Goal: Task Accomplishment & Management: Manage account settings

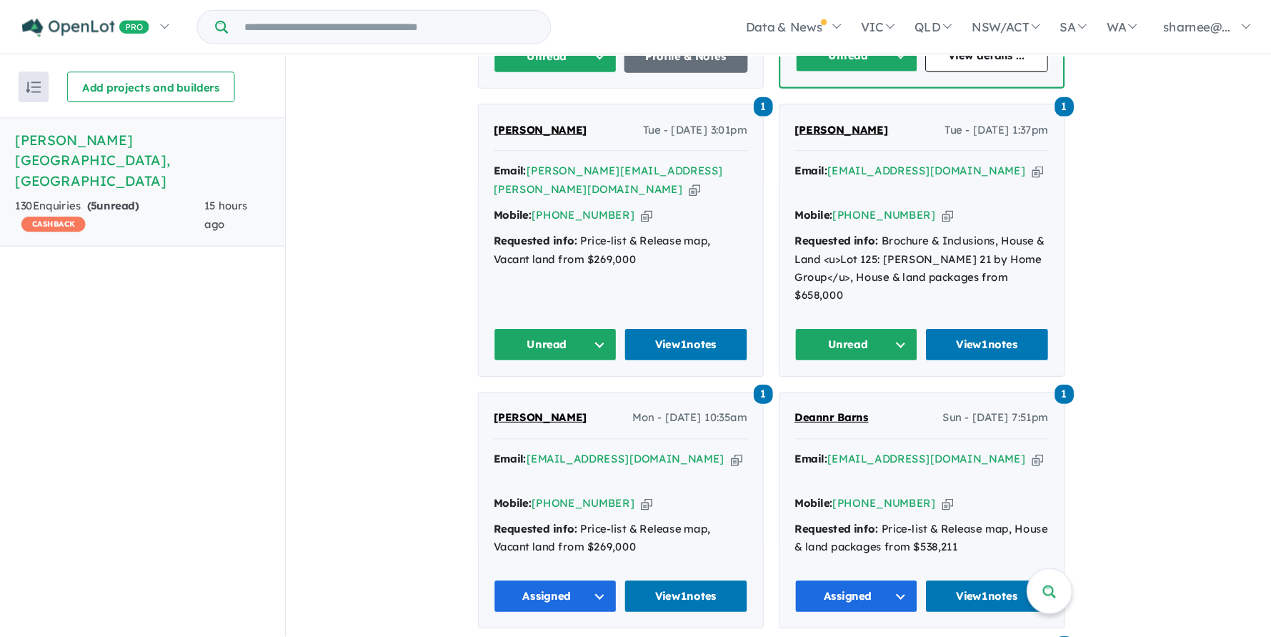
scroll to position [804, 0]
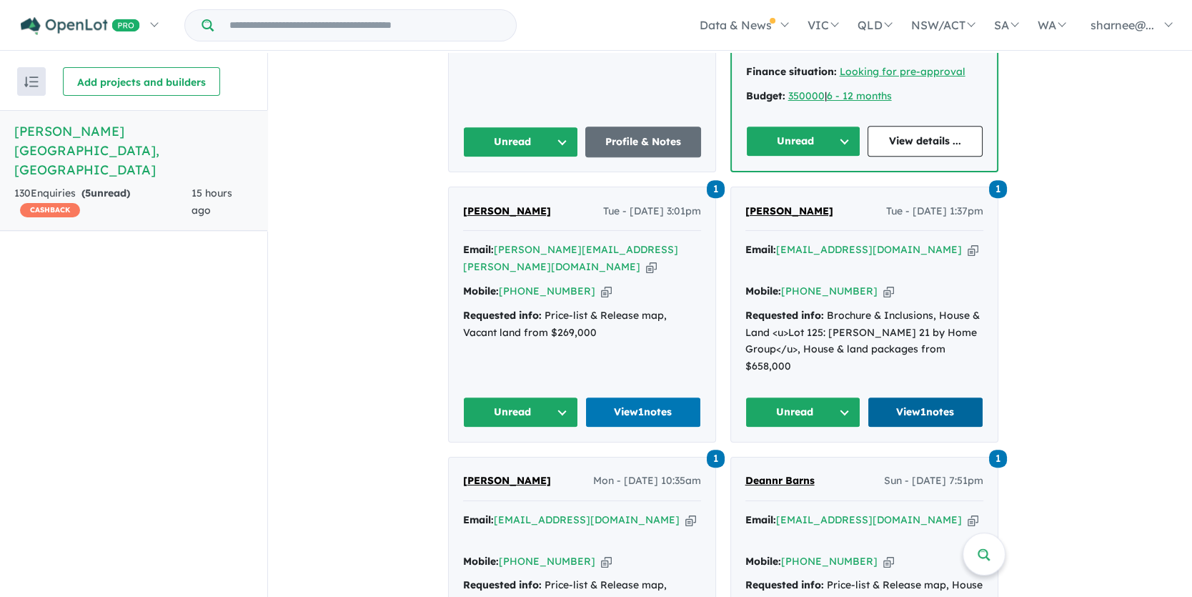
click at [916, 397] on link "View 1 notes" at bounding box center [926, 412] width 116 height 31
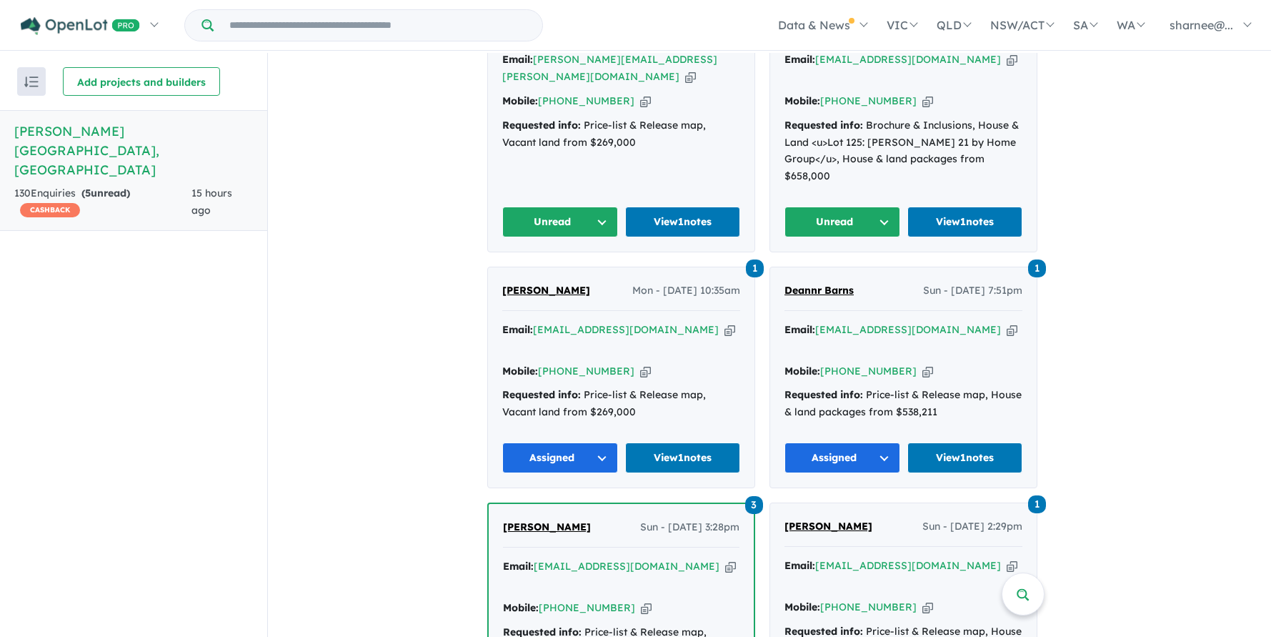
scroll to position [1185, 0]
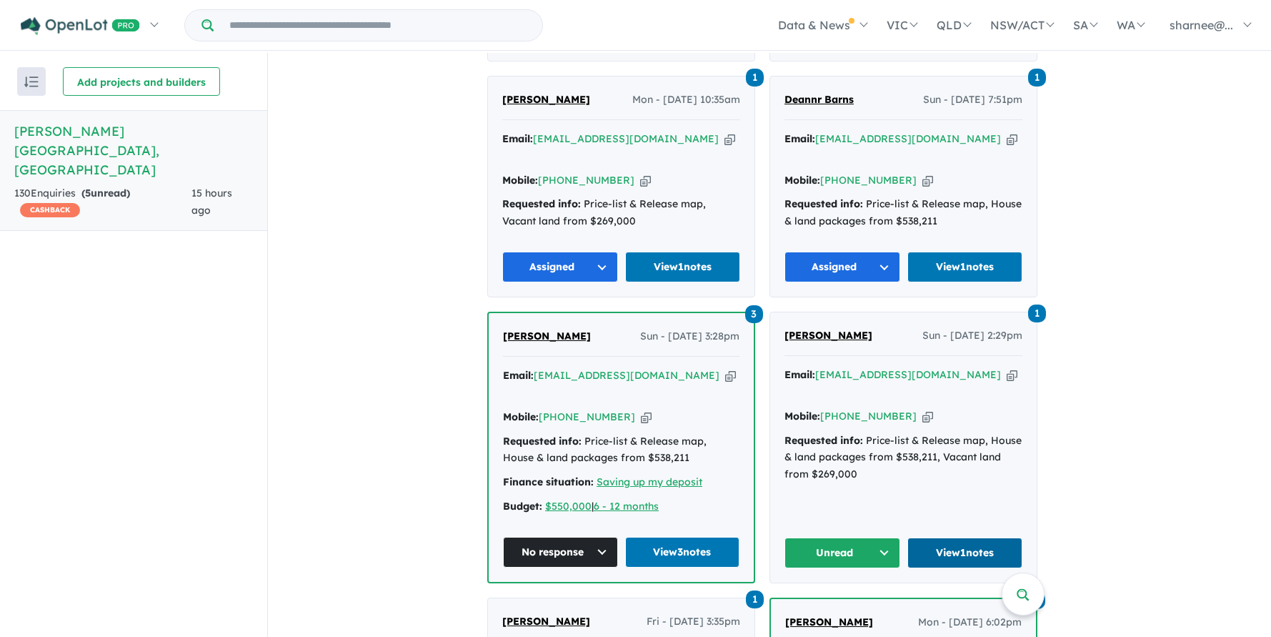
click at [933, 537] on link "View 1 notes" at bounding box center [966, 552] width 116 height 31
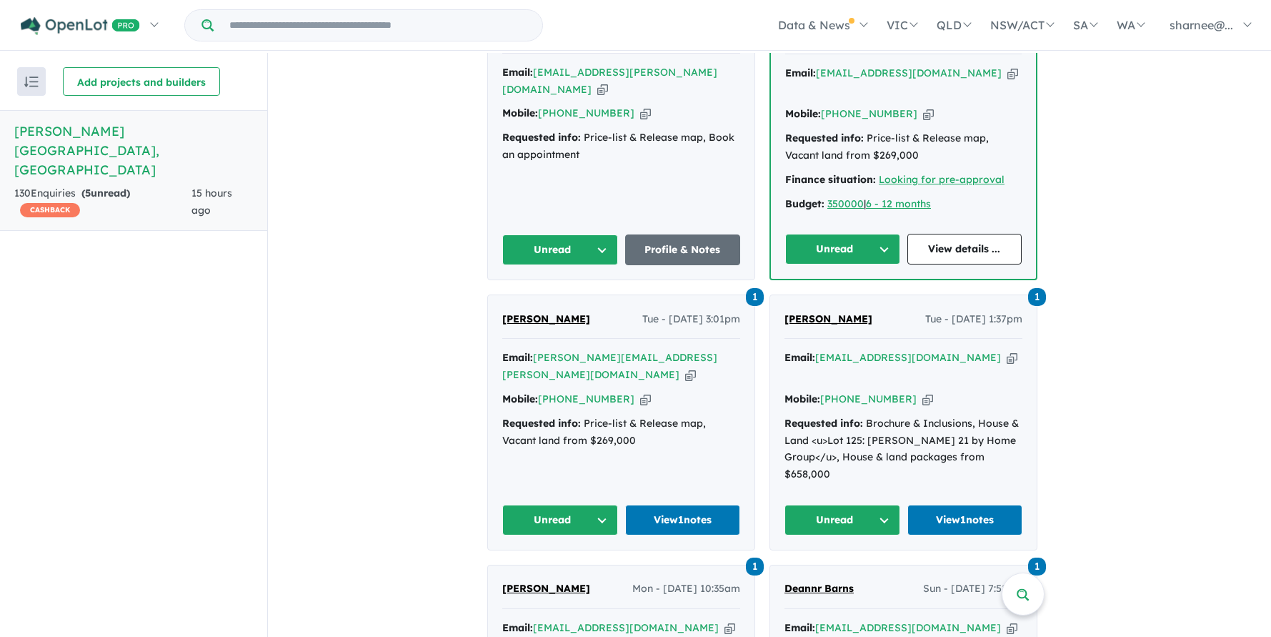
scroll to position [804, 0]
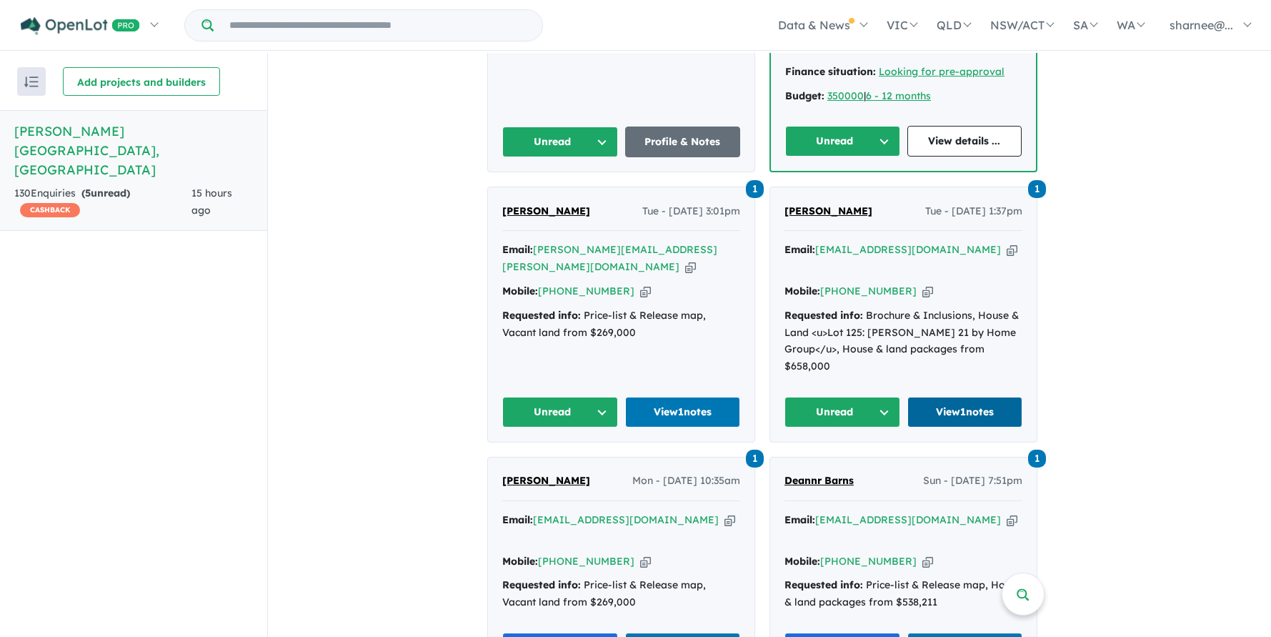
click at [988, 397] on link "View 1 notes" at bounding box center [966, 412] width 116 height 31
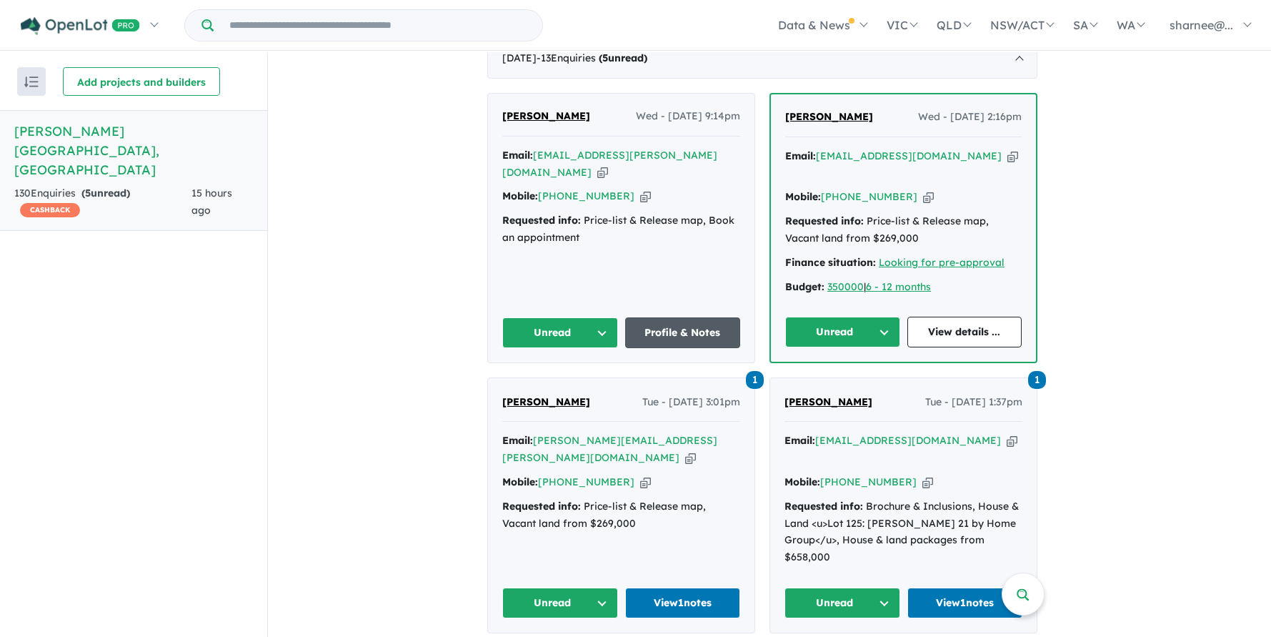
scroll to position [708, 0]
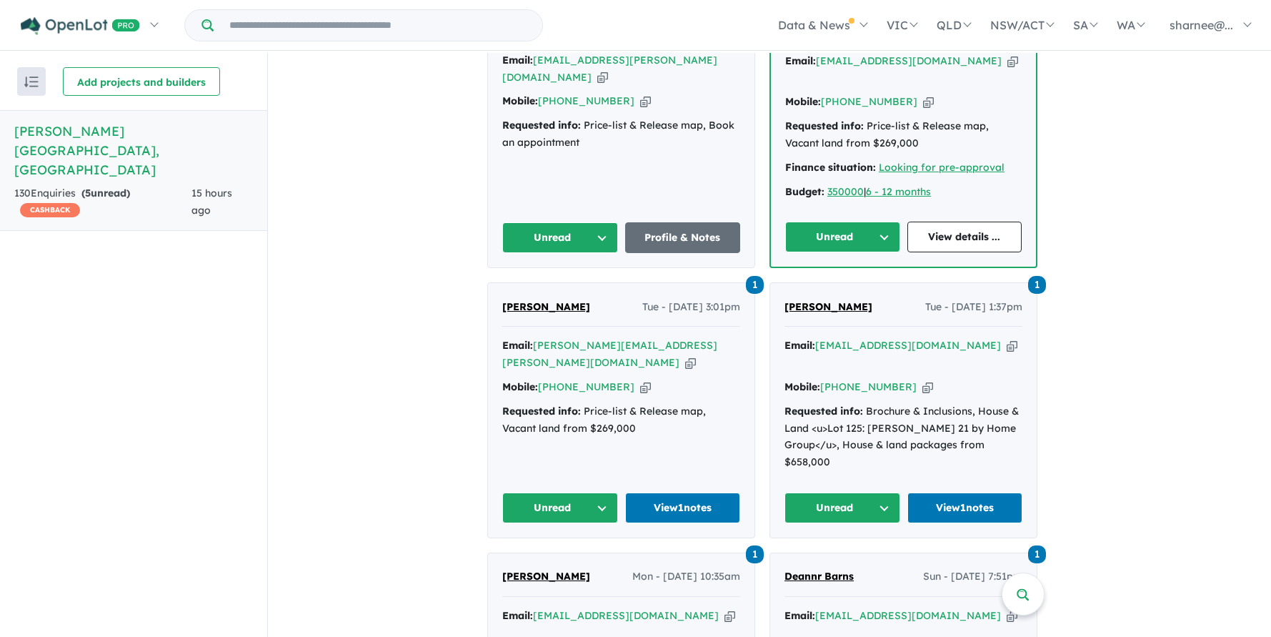
click at [564, 492] on button "Unread" at bounding box center [560, 507] width 116 height 31
drag, startPoint x: 580, startPoint y: 380, endPoint x: 567, endPoint y: 608, distance: 228.3
click at [567, 596] on button "Appointment" at bounding box center [565, 643] width 124 height 33
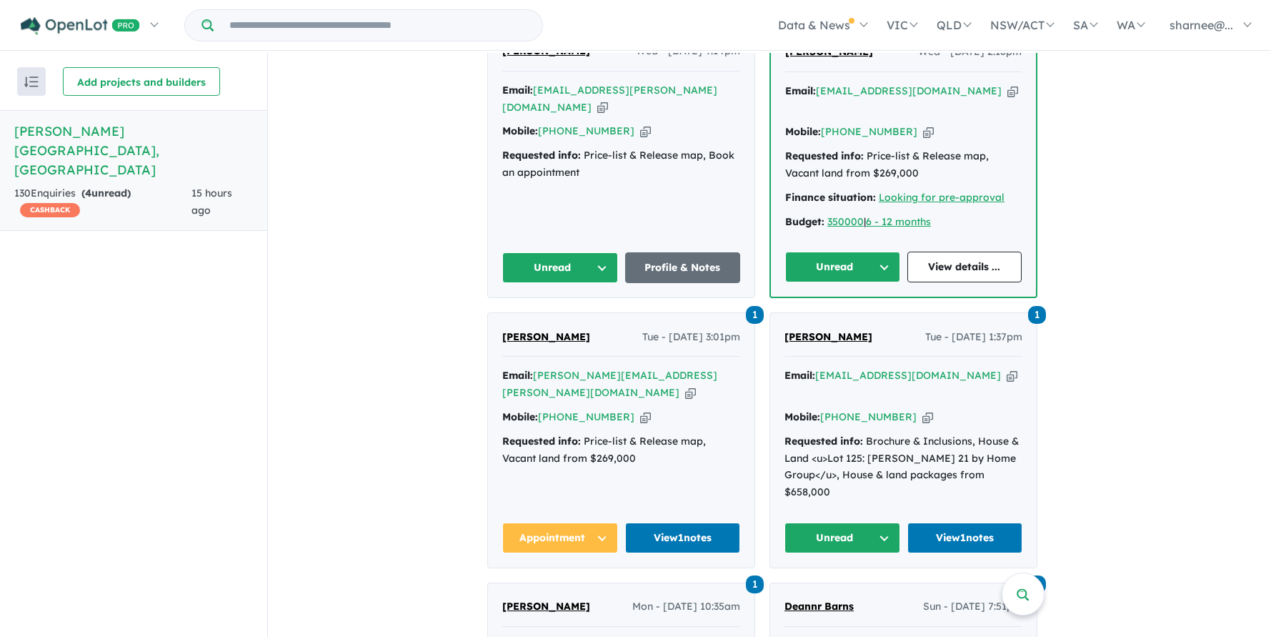
scroll to position [613, 0]
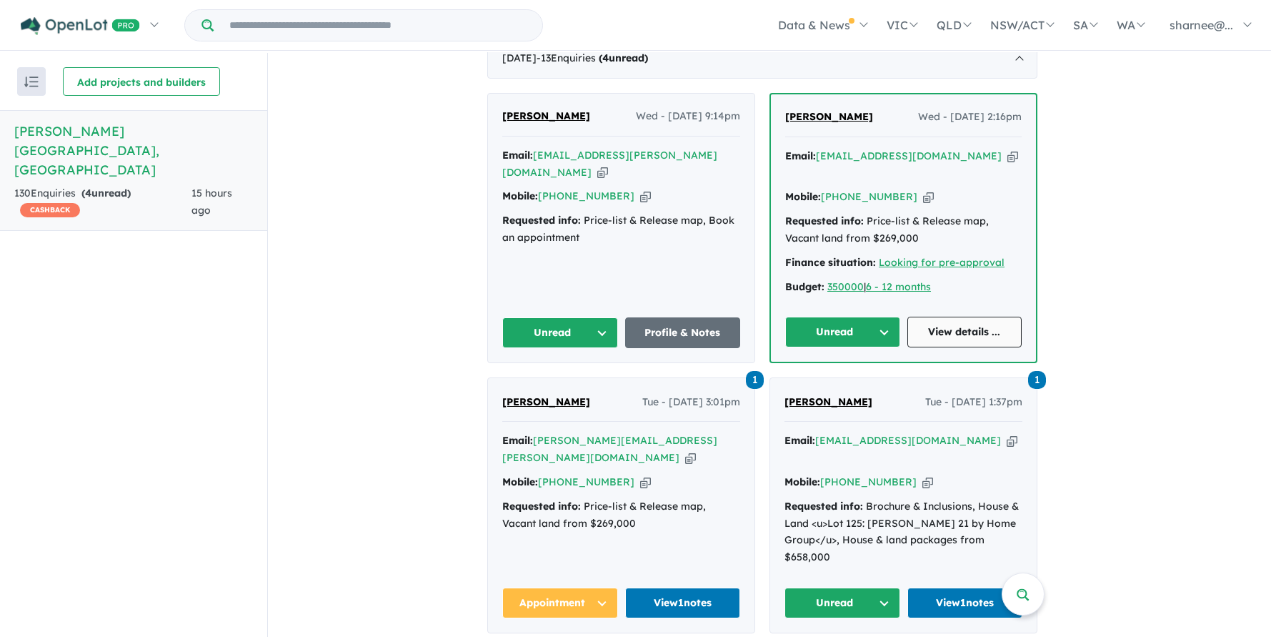
click at [940, 325] on link "View details ..." at bounding box center [965, 332] width 115 height 31
click at [707, 587] on link "View 1 notes" at bounding box center [683, 602] width 116 height 31
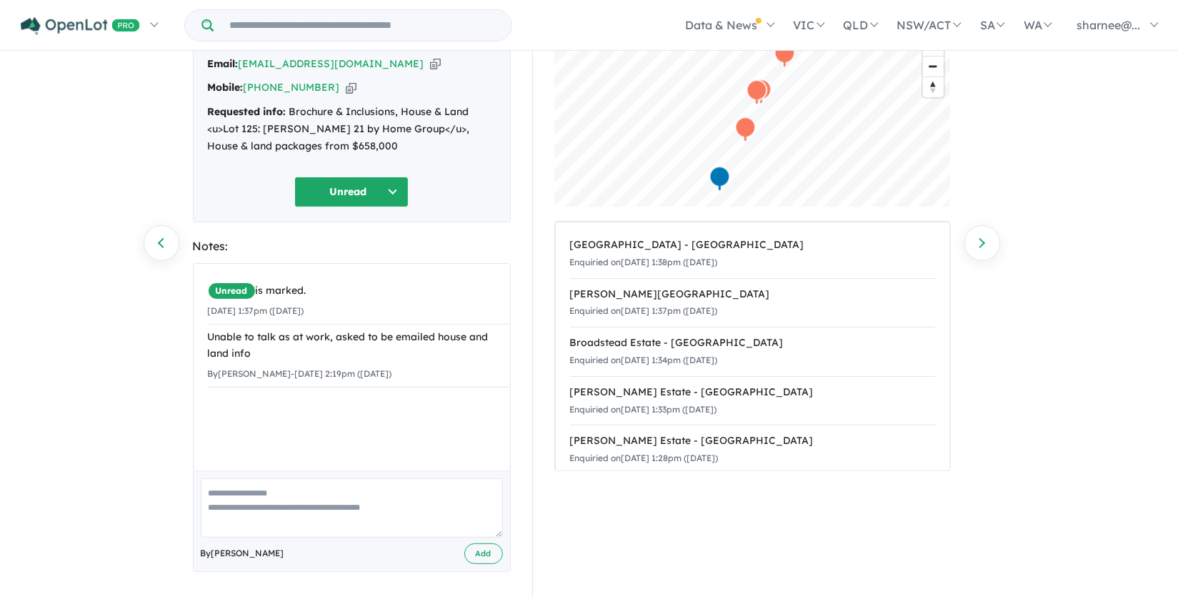
scroll to position [106, 0]
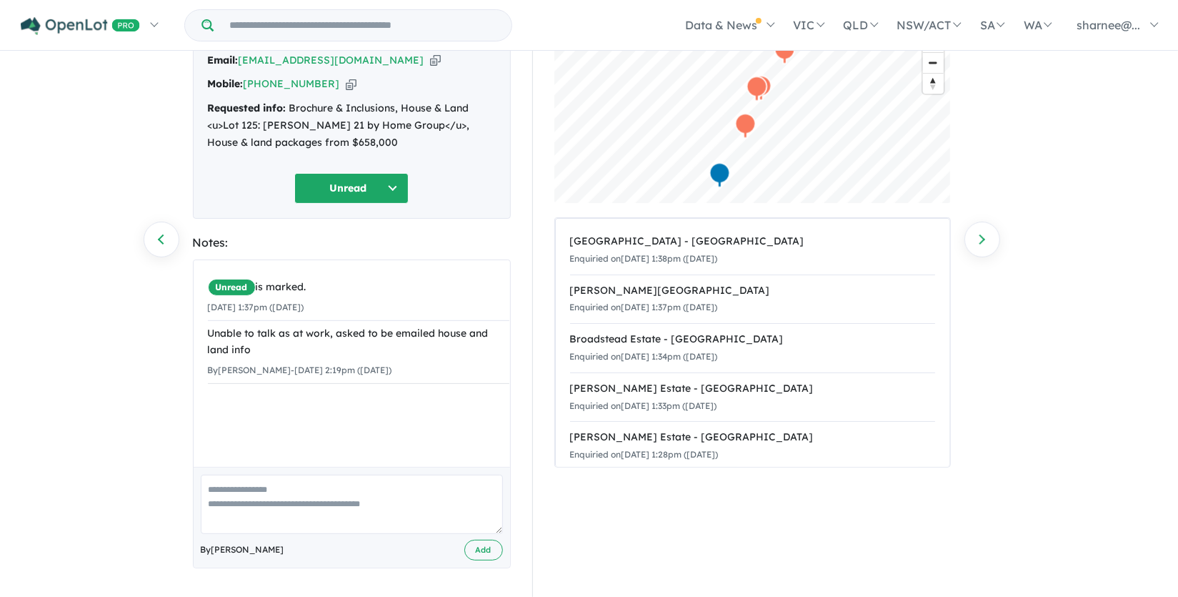
click at [384, 192] on button "Unread" at bounding box center [351, 188] width 114 height 31
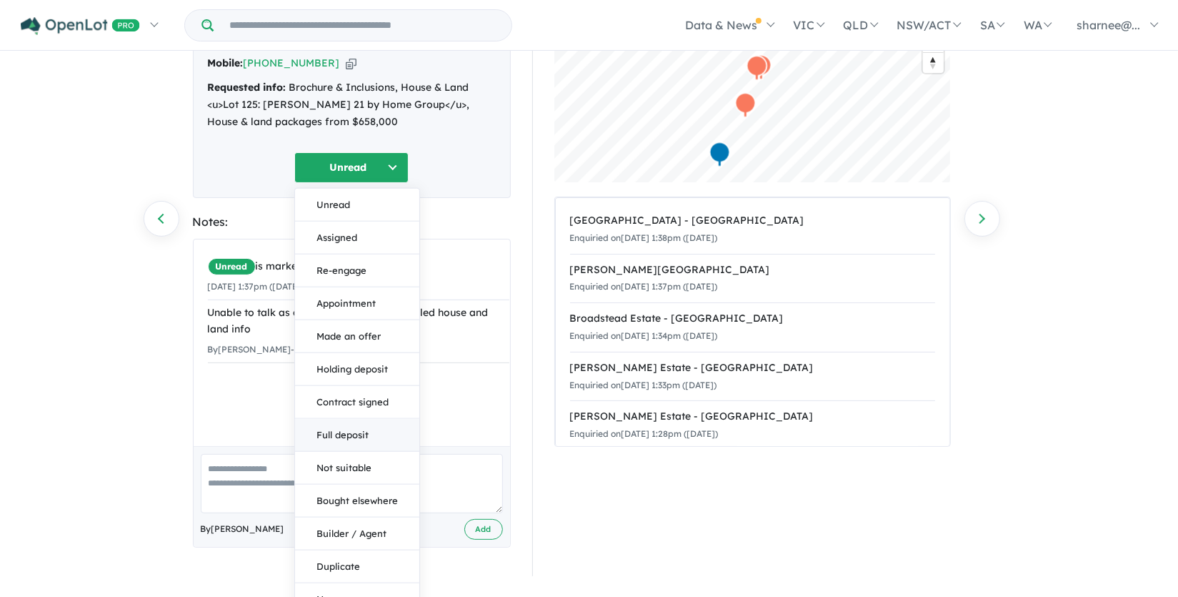
scroll to position [136, 0]
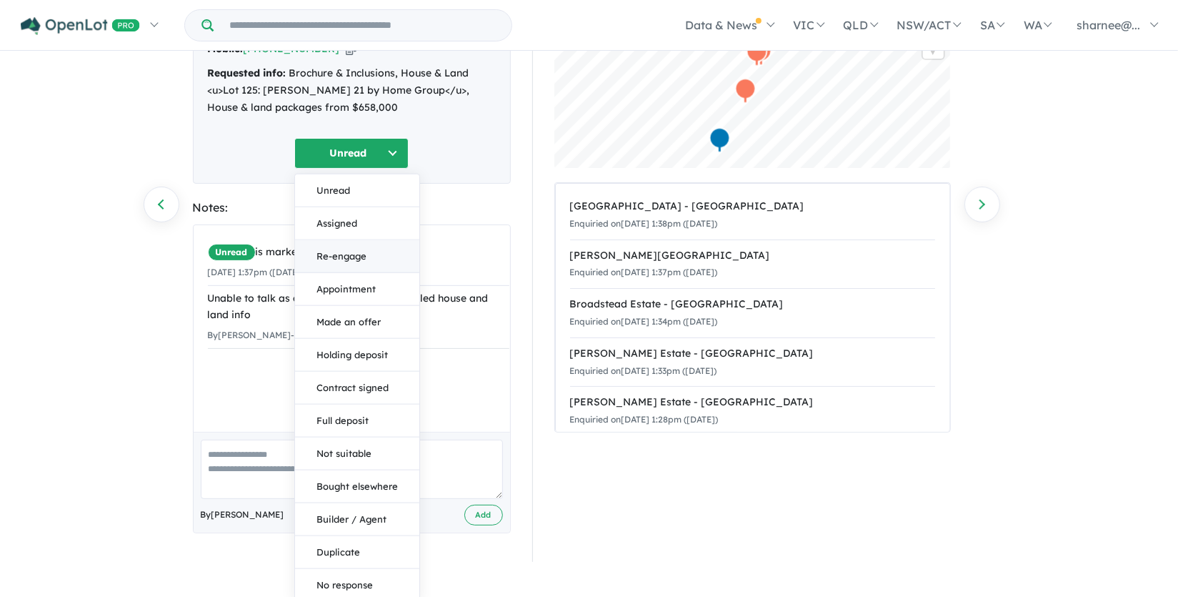
click at [336, 256] on button "Re-engage" at bounding box center [357, 255] width 124 height 33
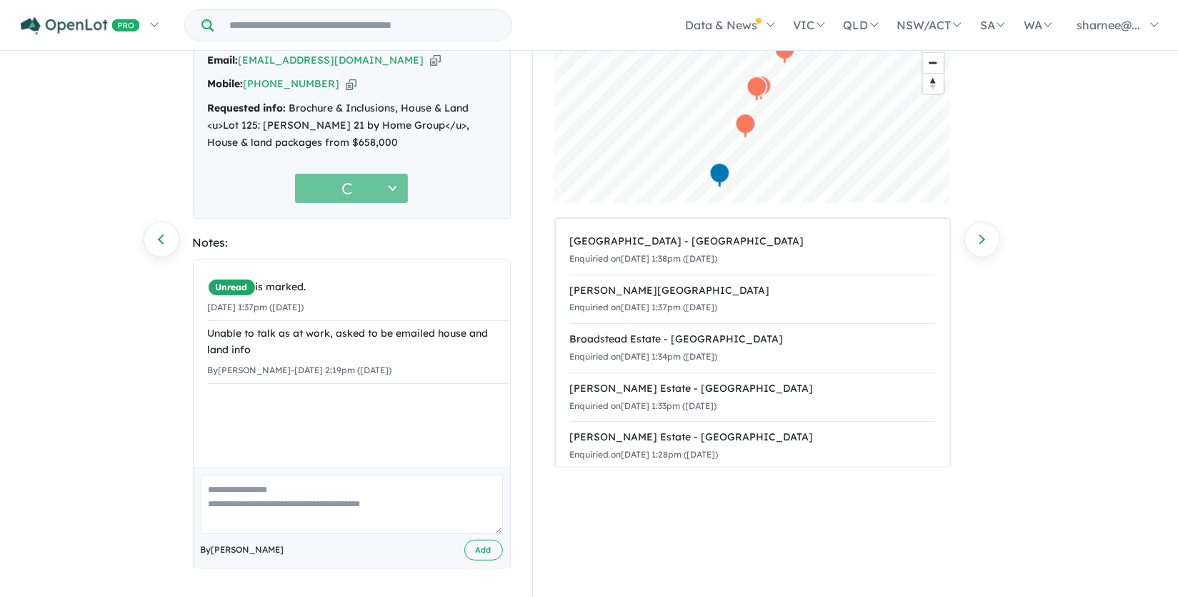
scroll to position [106, 0]
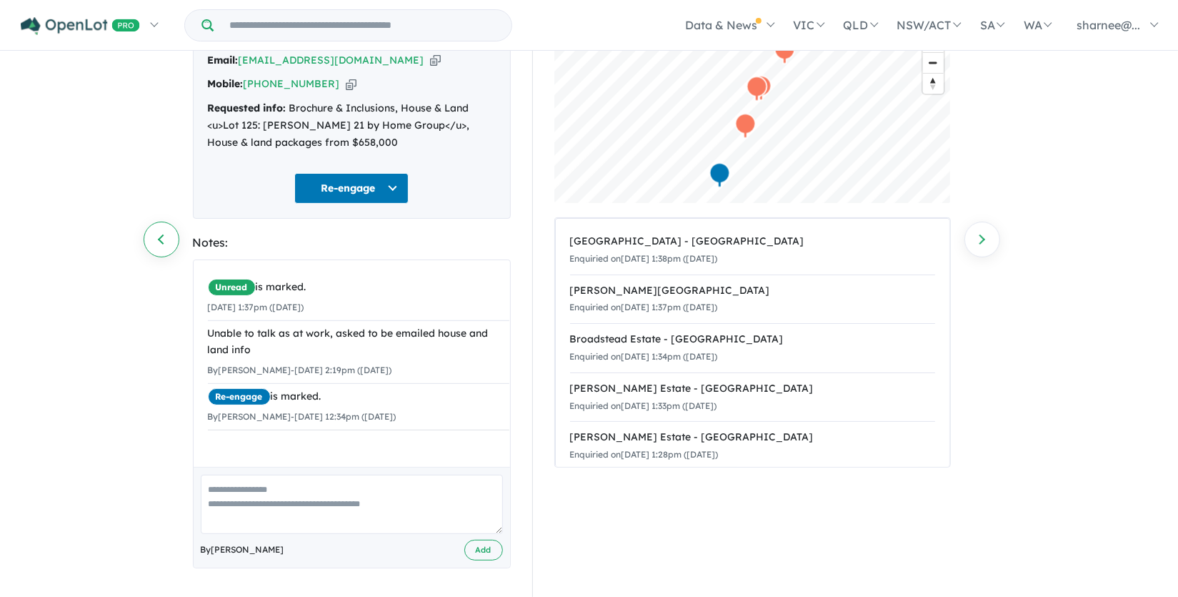
click at [169, 235] on link "Previous enquiry" at bounding box center [162, 240] width 36 height 36
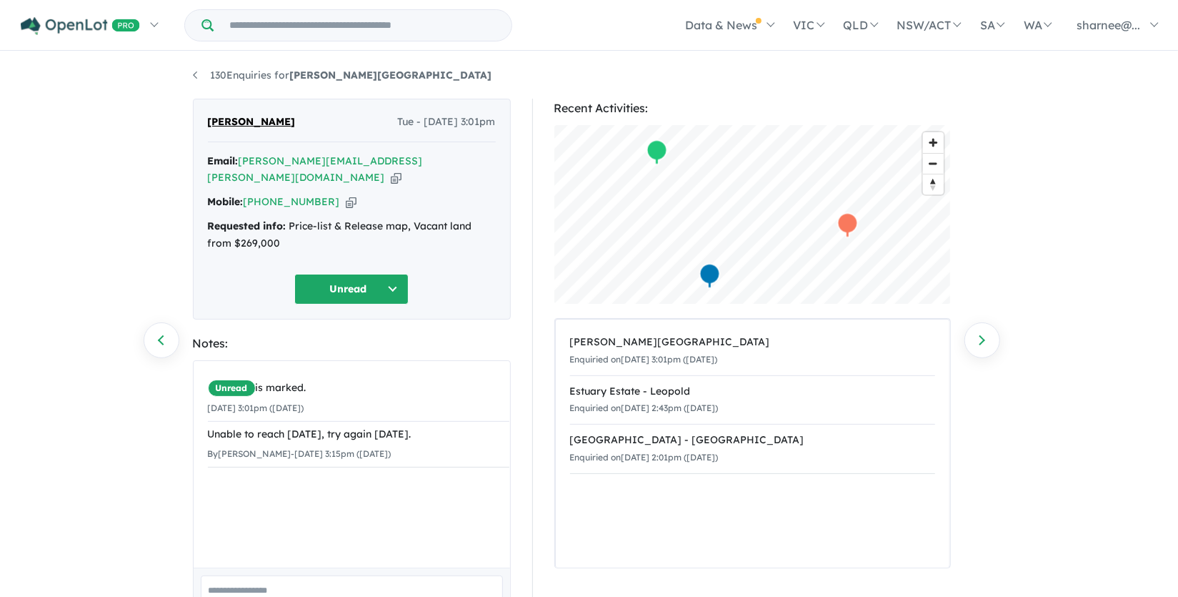
click at [374, 274] on button "Unread" at bounding box center [351, 289] width 114 height 31
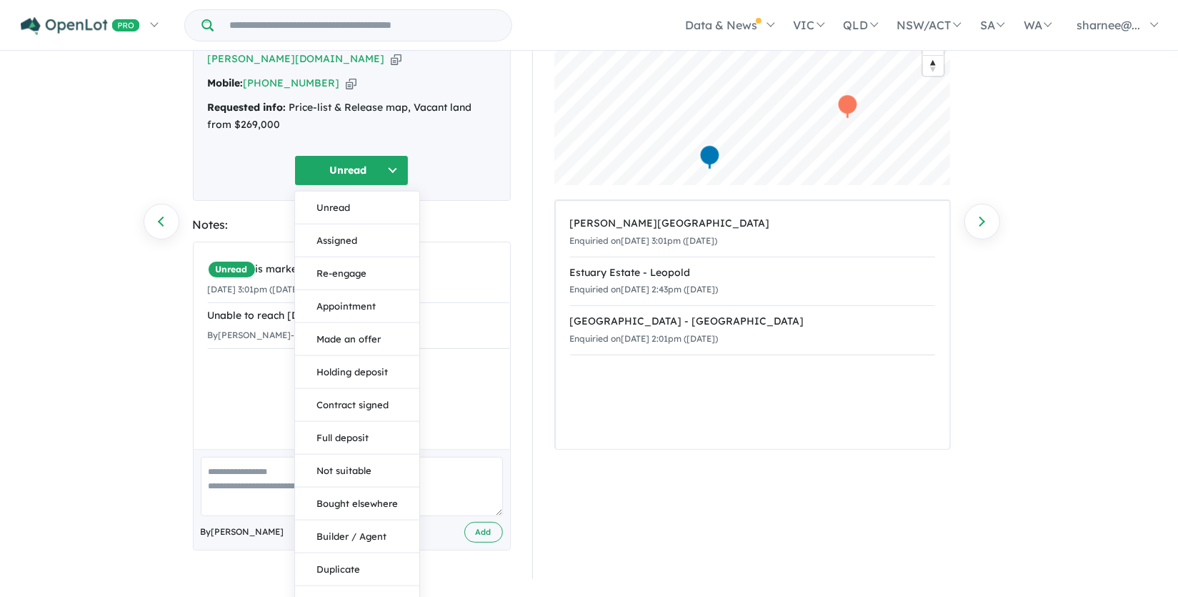
click at [362, 585] on button "No response" at bounding box center [357, 601] width 124 height 32
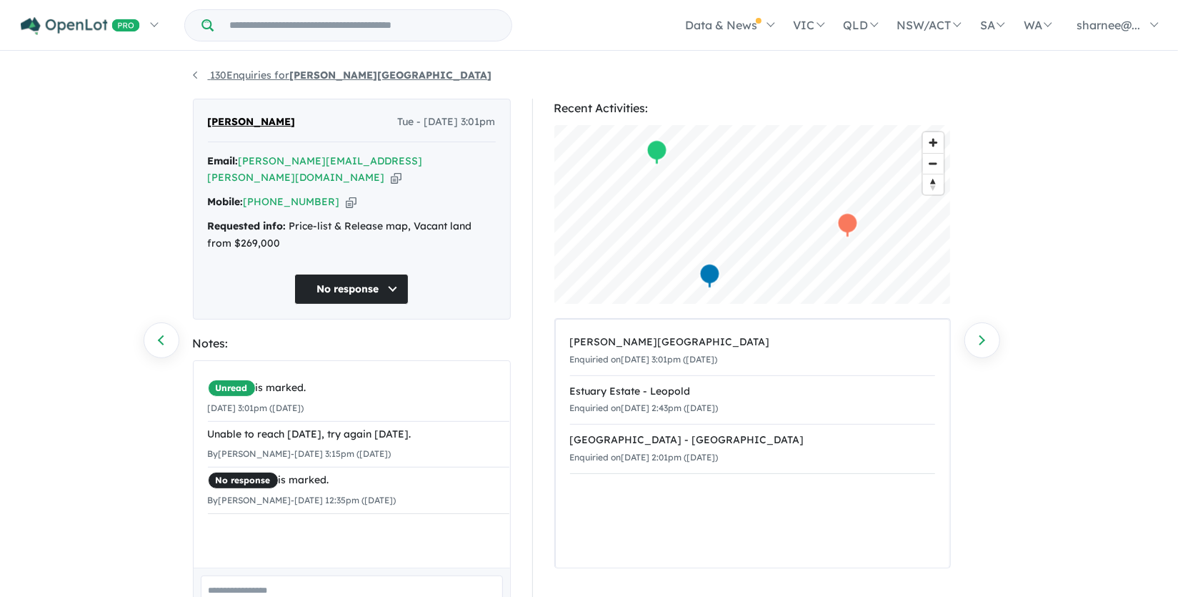
click at [201, 69] on link "130 Enquiries for Palomino - Armstrong Creek" at bounding box center [342, 75] width 299 height 13
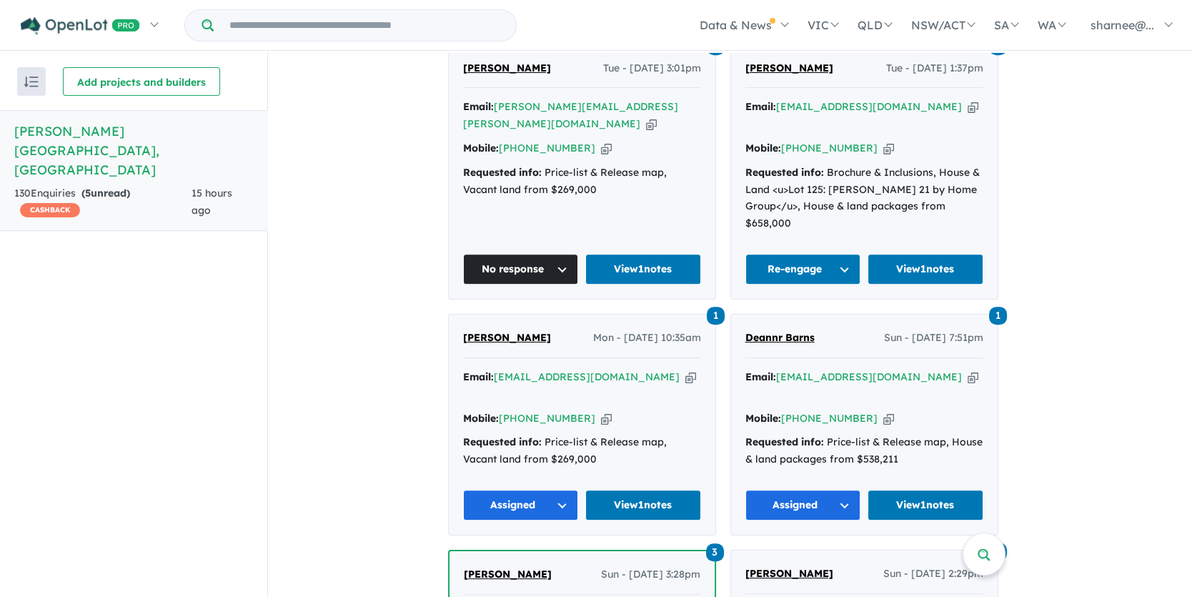
scroll to position [858, 0]
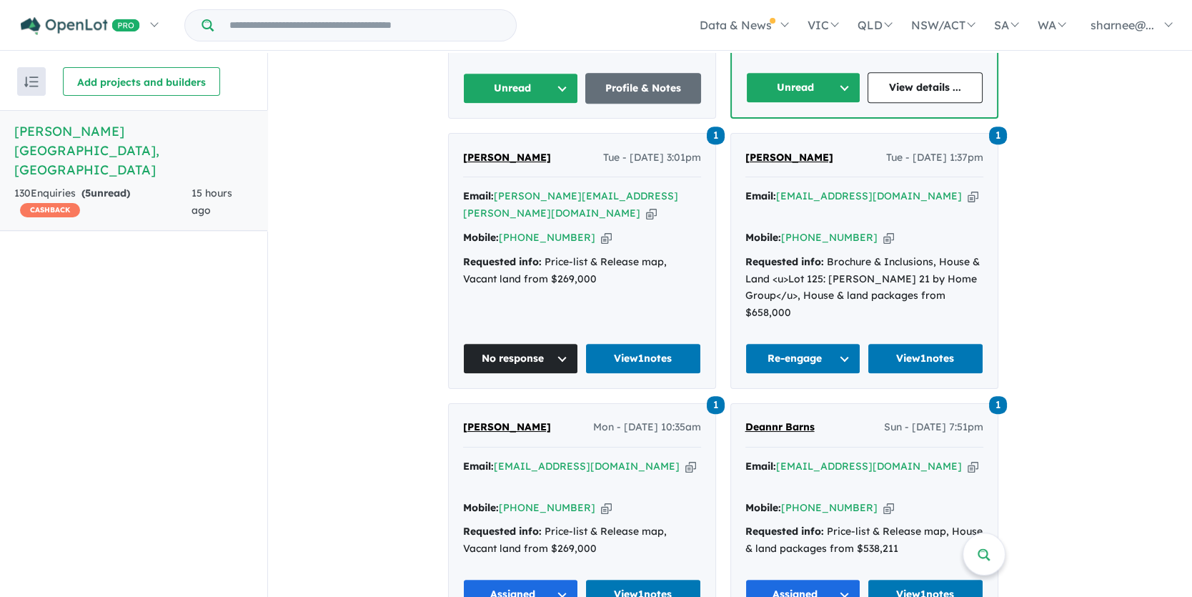
click at [850, 343] on button "Re-engage" at bounding box center [803, 358] width 116 height 31
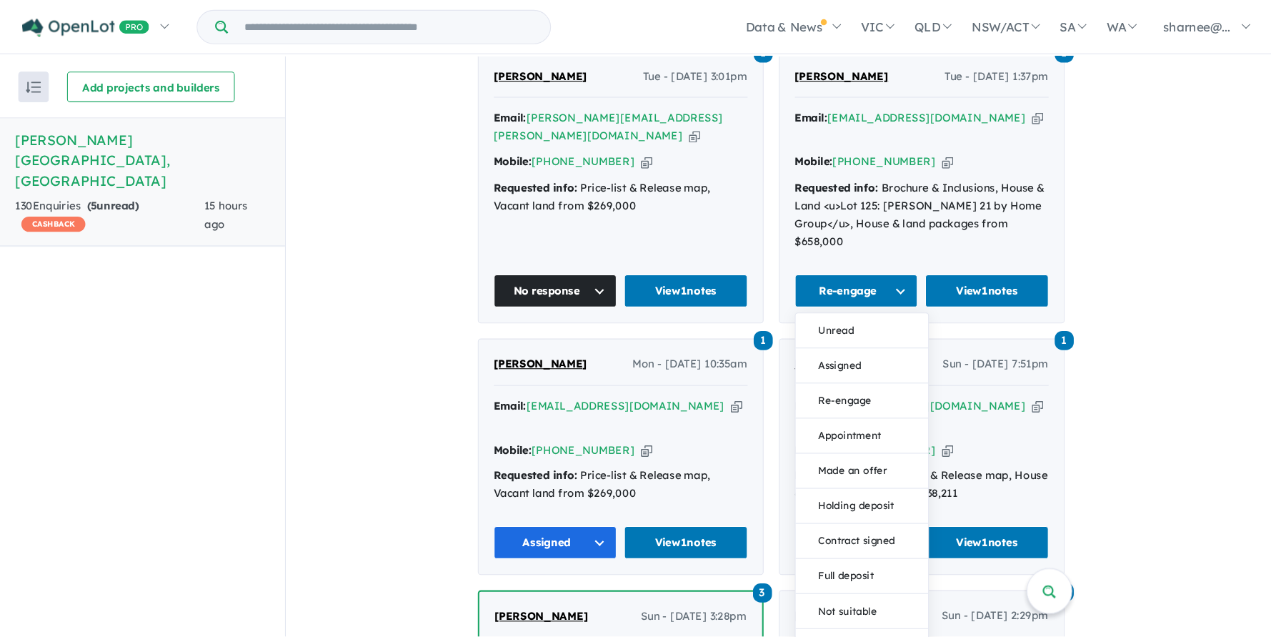
scroll to position [1126, 0]
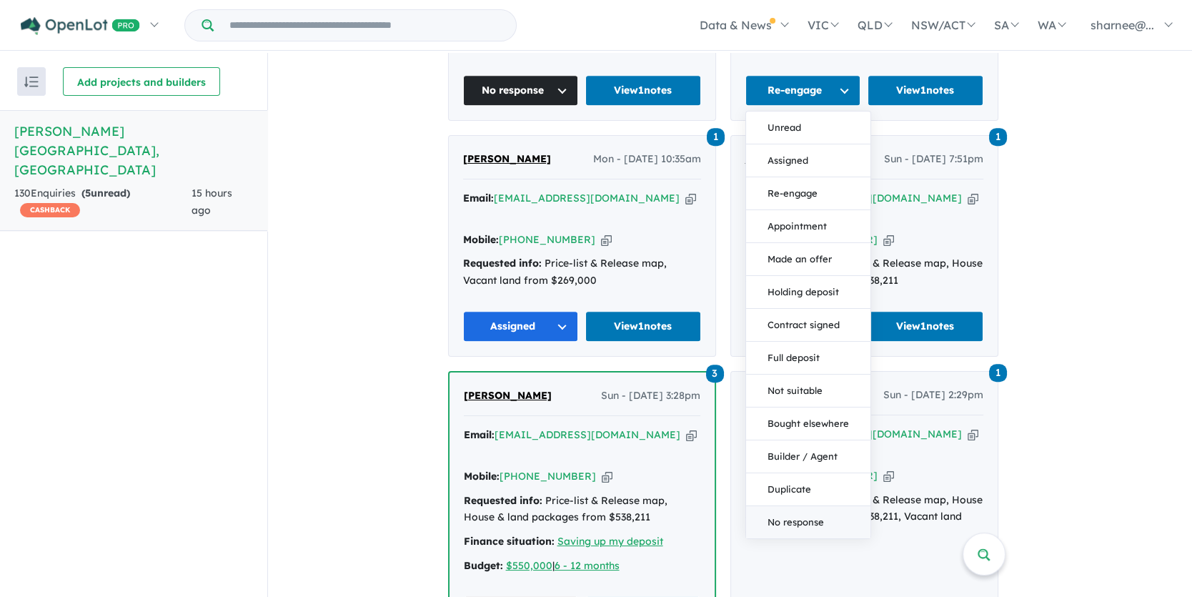
click at [822, 506] on button "No response" at bounding box center [808, 522] width 124 height 32
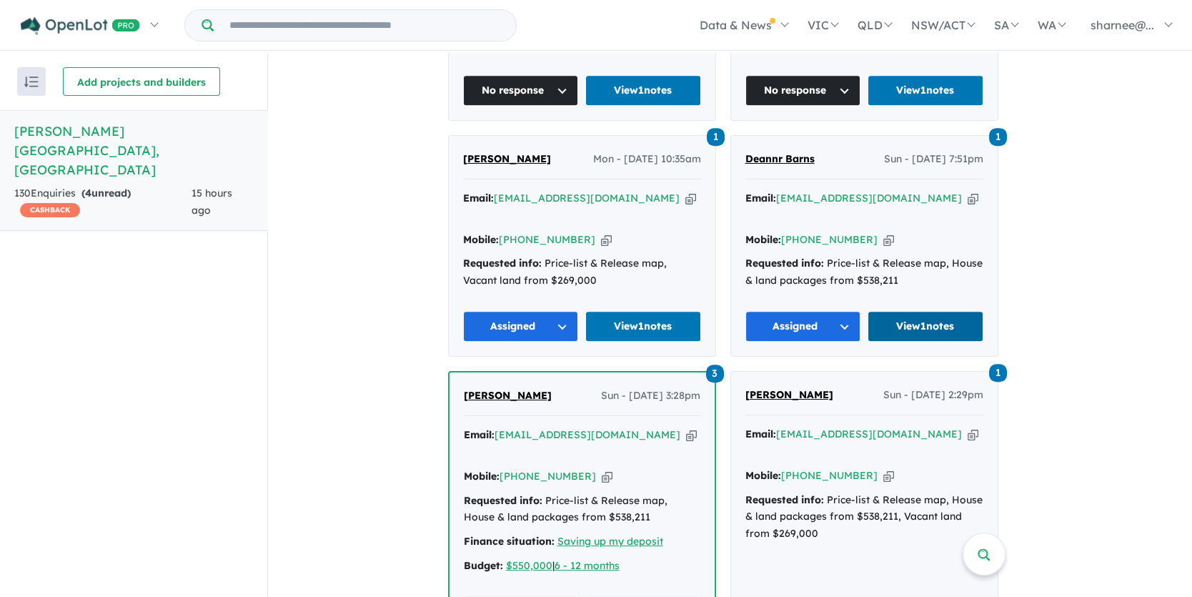
click at [918, 311] on link "View 1 notes" at bounding box center [926, 326] width 116 height 31
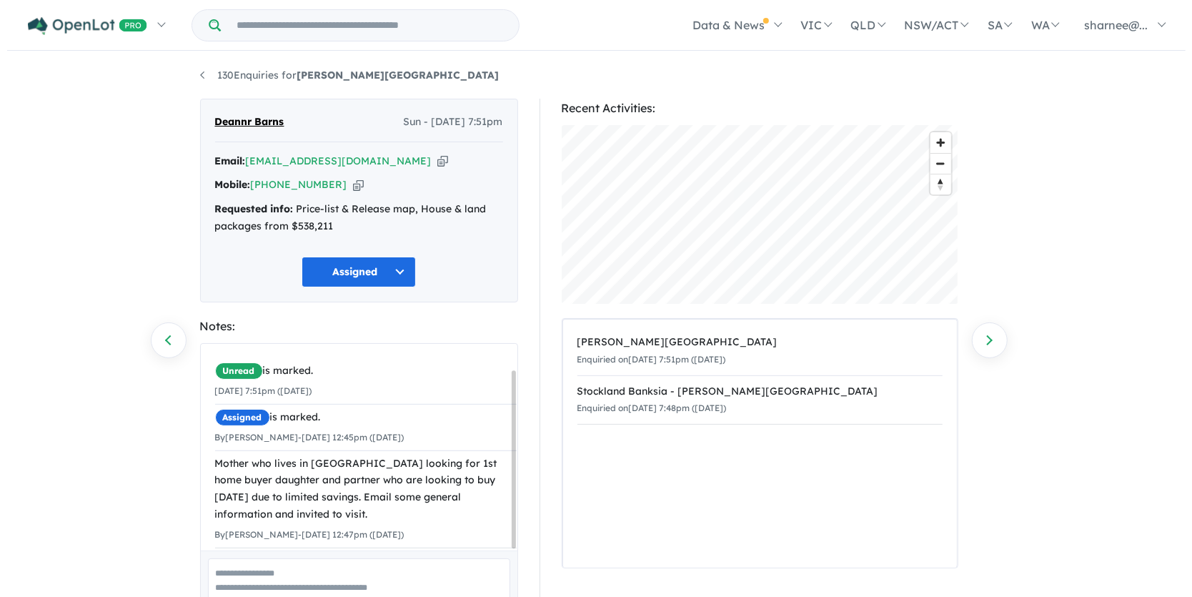
scroll to position [30, 0]
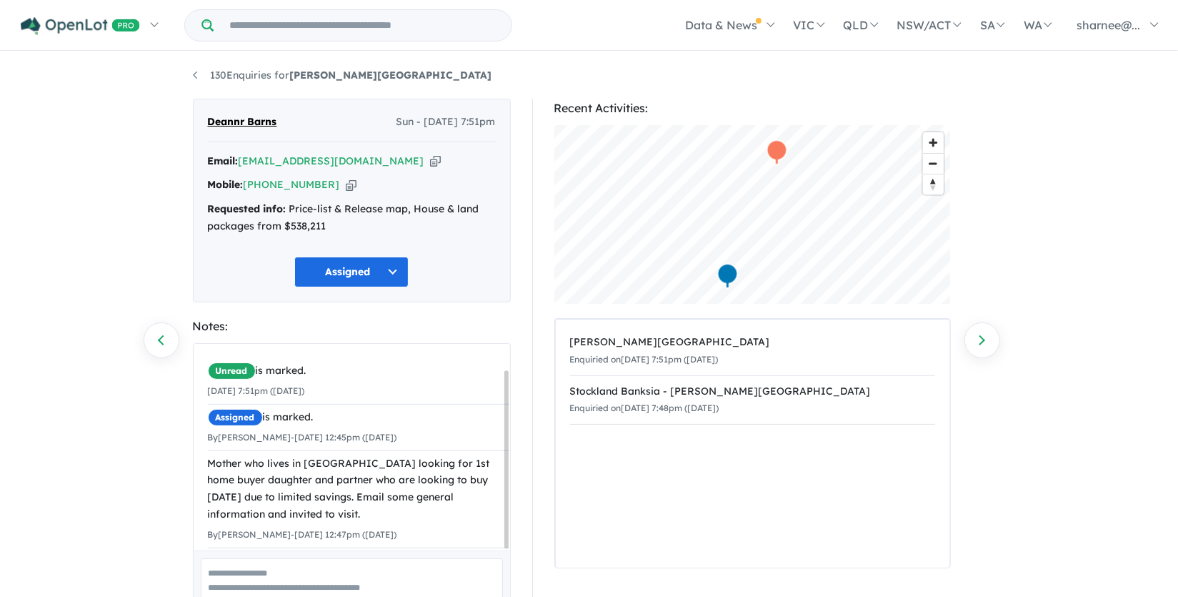
click at [199, 83] on li "130 Enquiries for Palomino - Armstrong Creek" at bounding box center [342, 75] width 299 height 17
click at [196, 74] on link "130 Enquiries for Palomino - Armstrong Creek" at bounding box center [342, 75] width 299 height 13
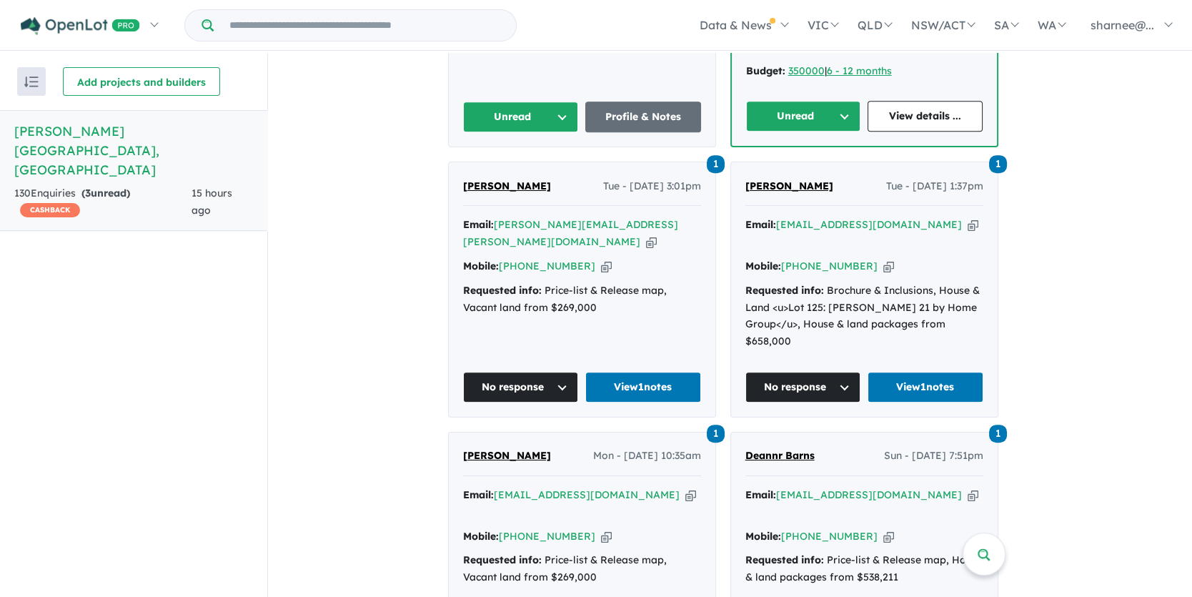
scroll to position [768, 0]
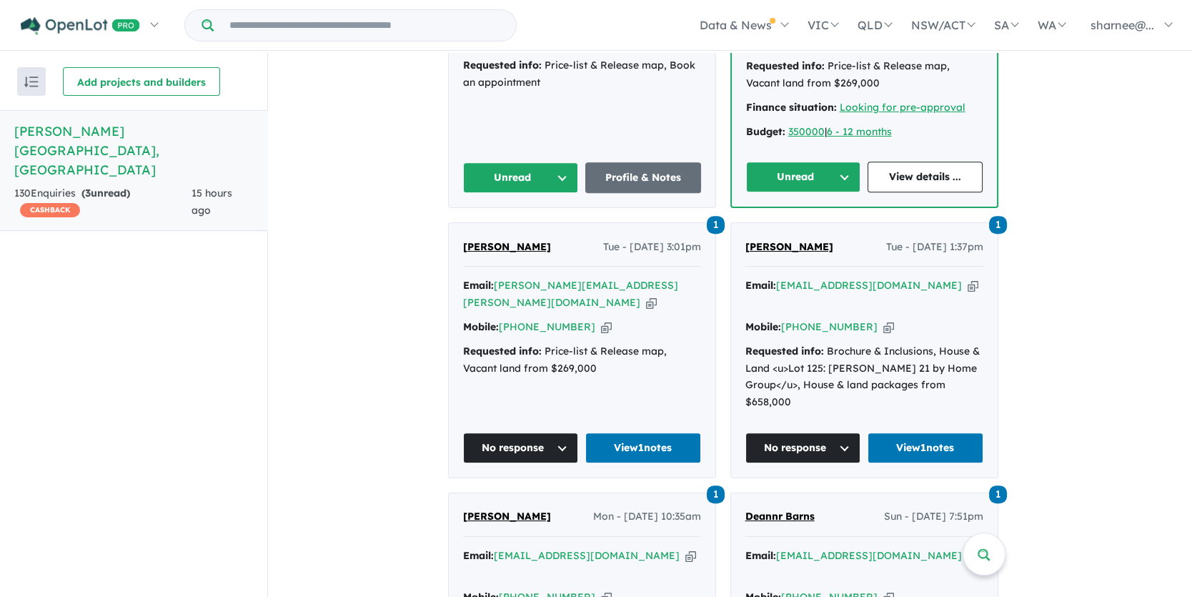
click at [844, 432] on button "No response" at bounding box center [803, 447] width 116 height 31
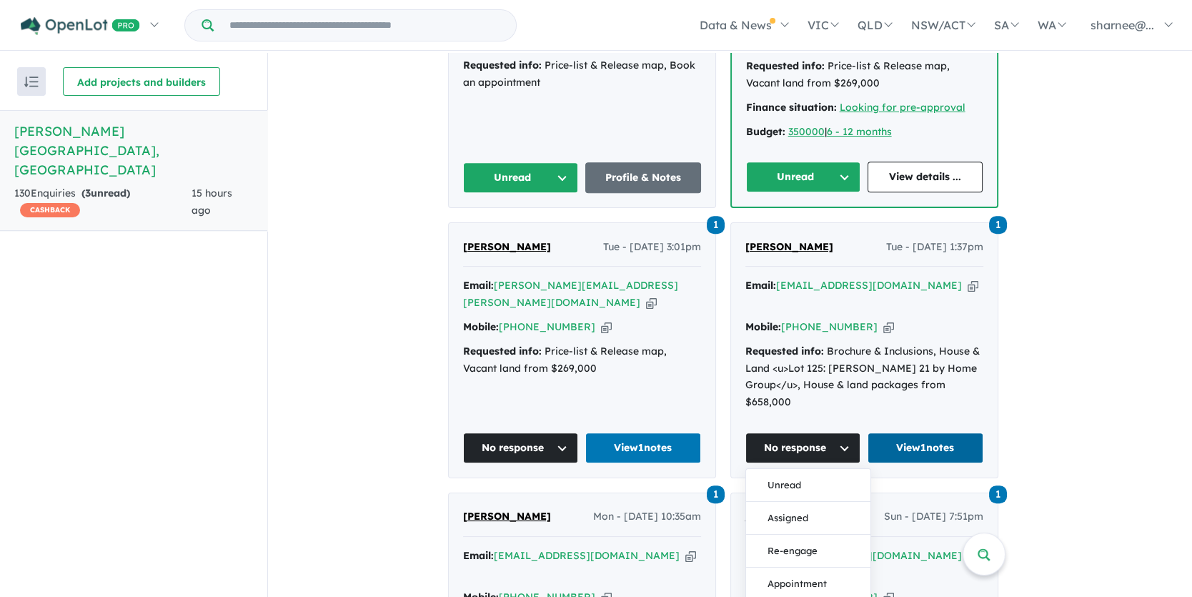
click at [896, 432] on link "View 1 notes" at bounding box center [926, 447] width 116 height 31
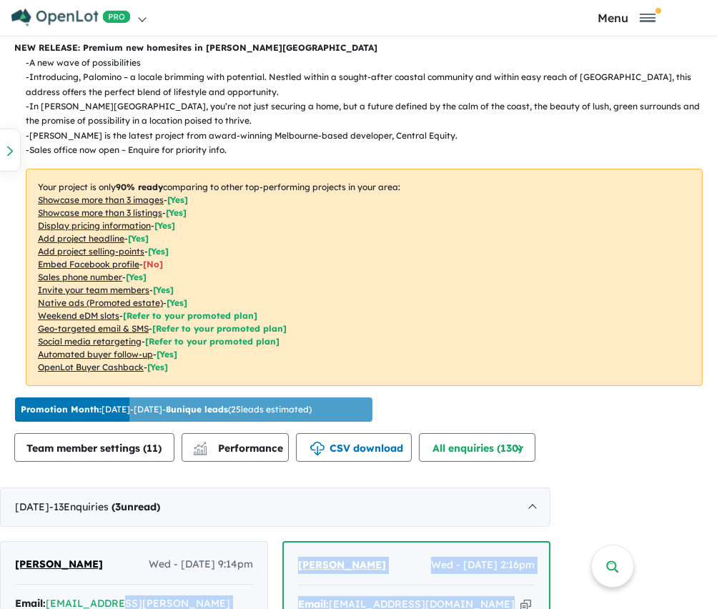
scroll to position [427, 0]
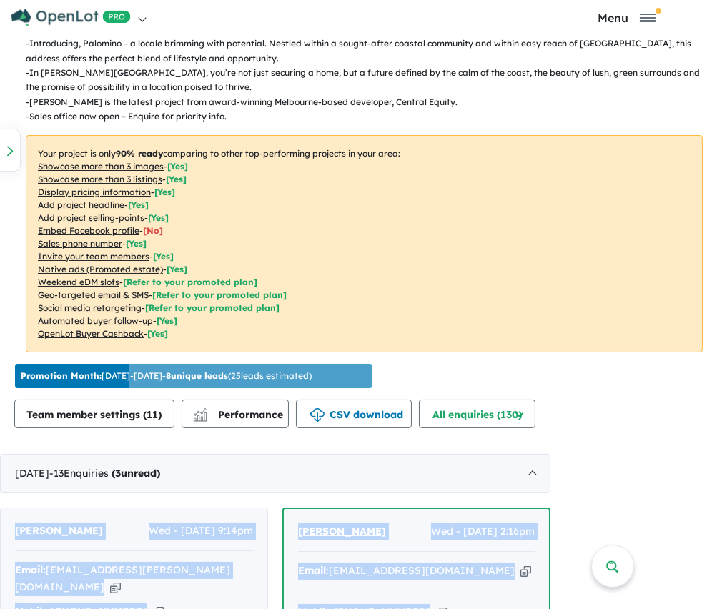
drag, startPoint x: 154, startPoint y: 420, endPoint x: 29, endPoint y: 569, distance: 194.3
copy div "Yashani Fernando Wed - 13/08/2025, 9:14pm Email: yashani.fernando@yahoo.com Cop…"
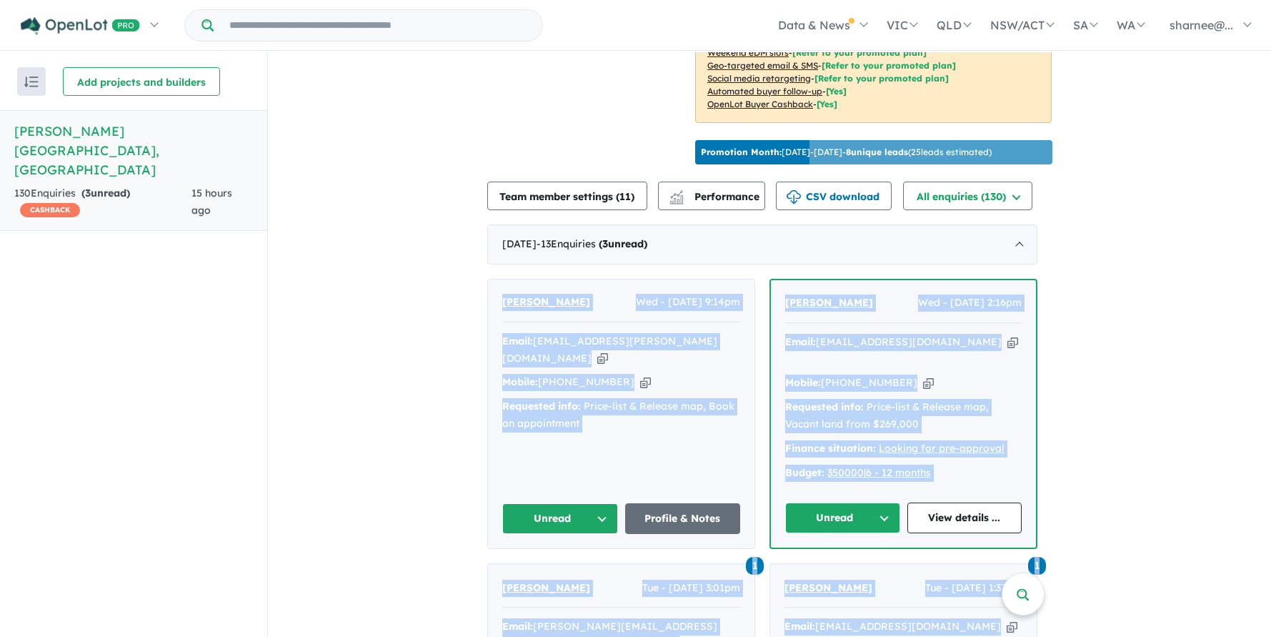
scroll to position [169, 0]
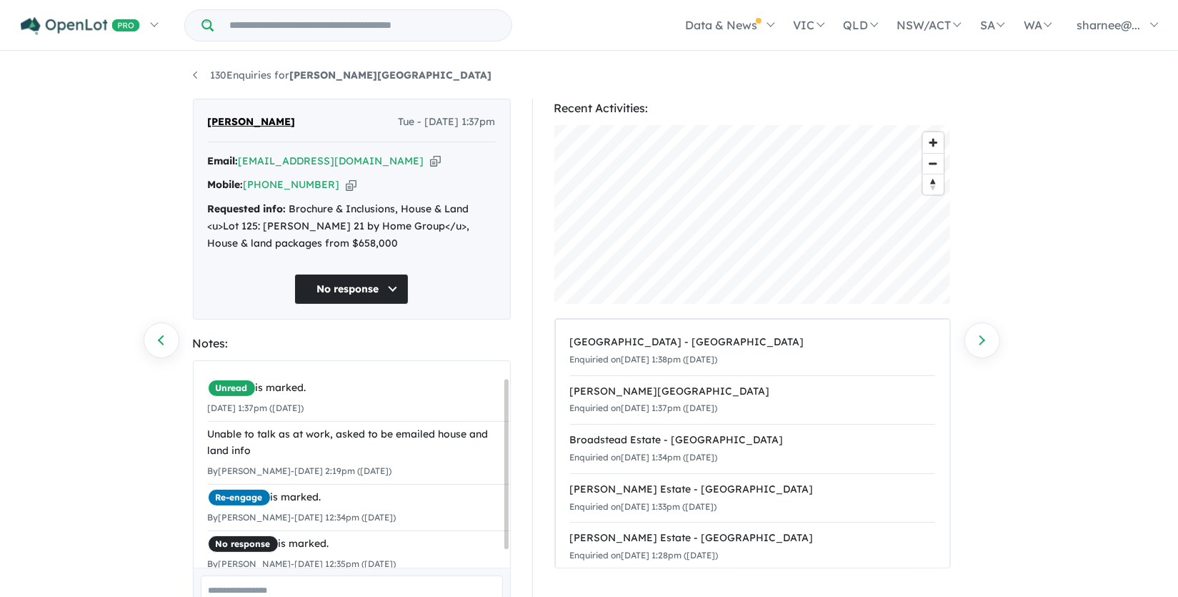
scroll to position [41, 0]
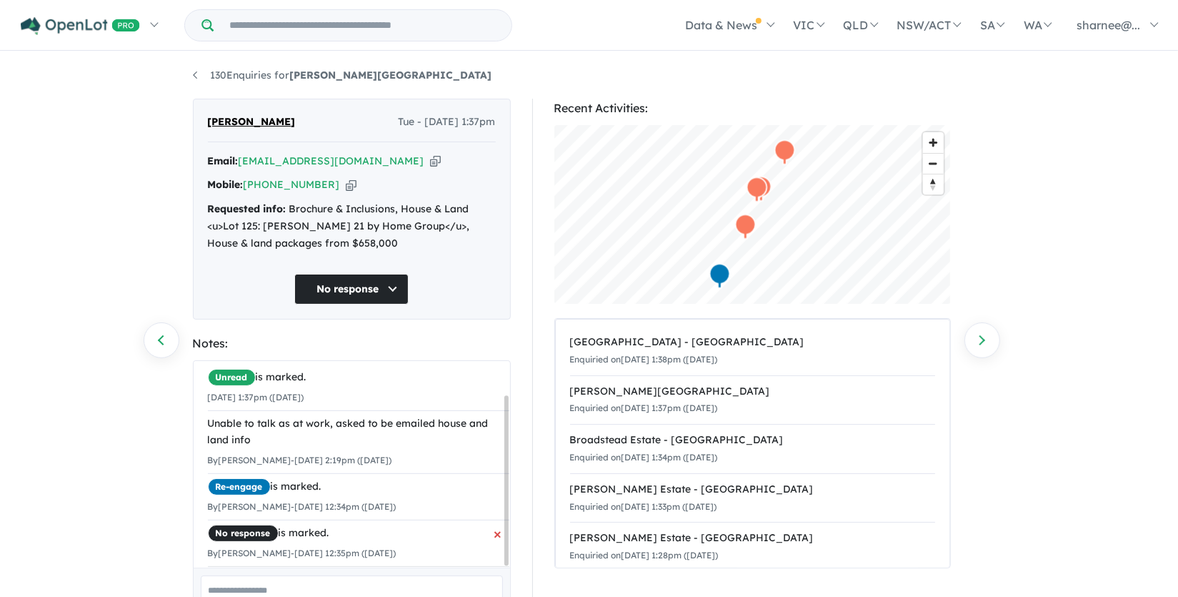
click at [495, 520] on span "×" at bounding box center [499, 533] width 8 height 26
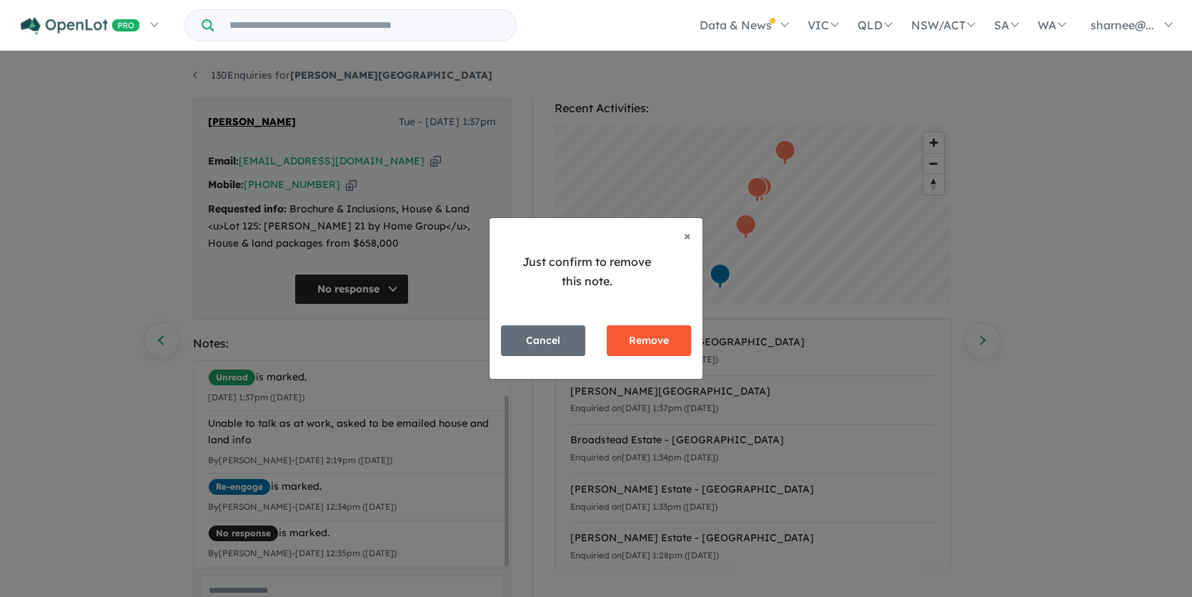
click at [667, 347] on button "Remove" at bounding box center [649, 340] width 84 height 31
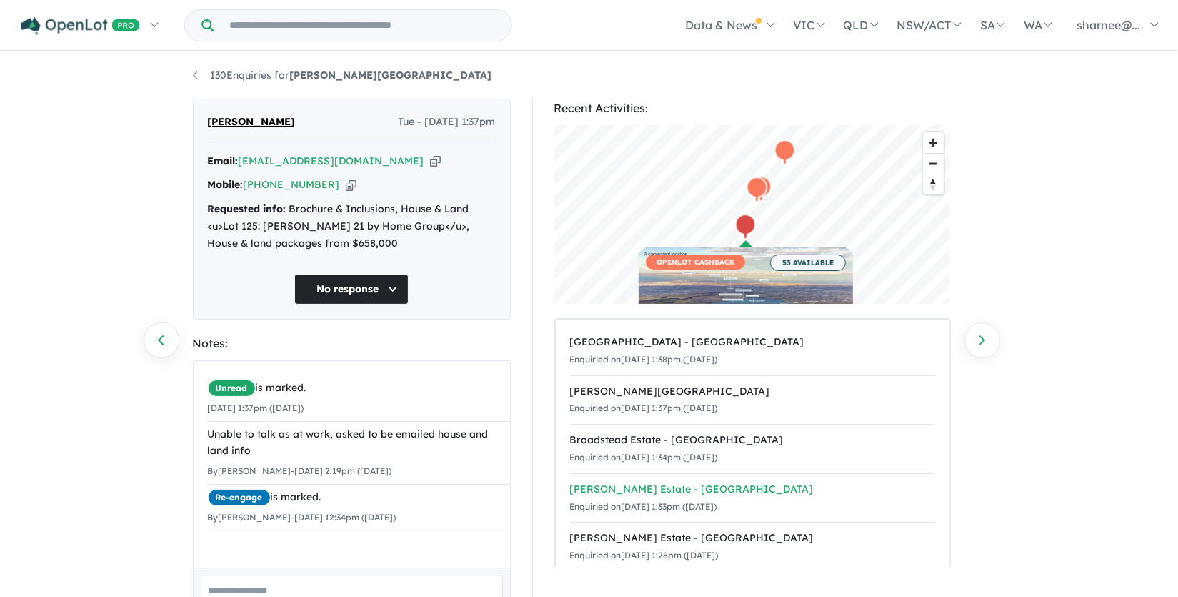
scroll to position [0, 0]
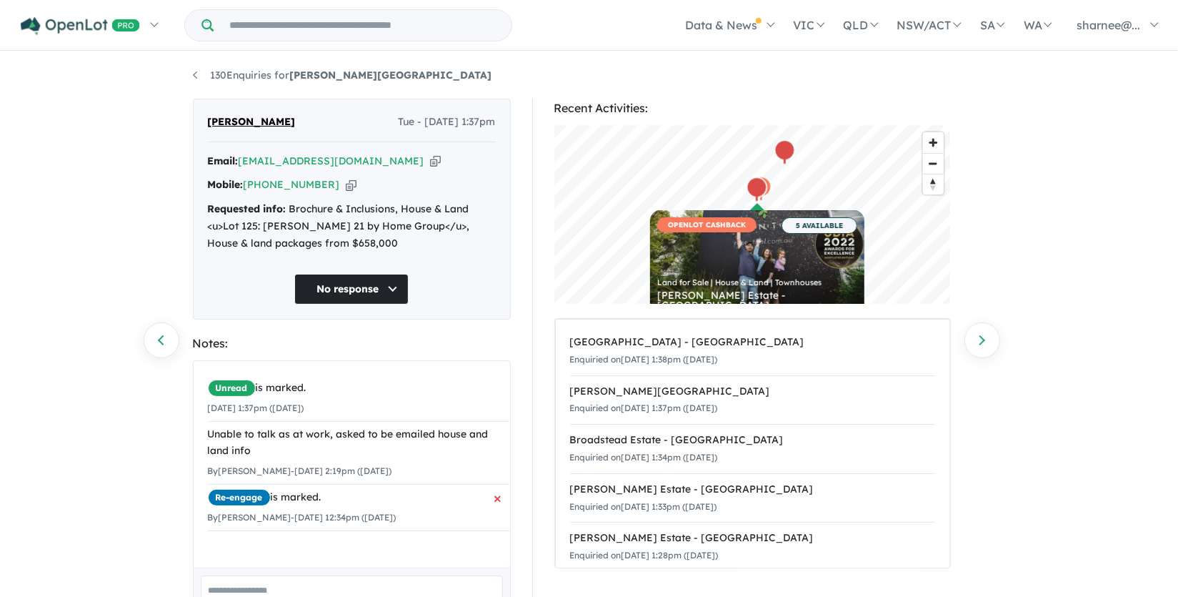
click at [495, 510] on span "×" at bounding box center [499, 498] width 8 height 26
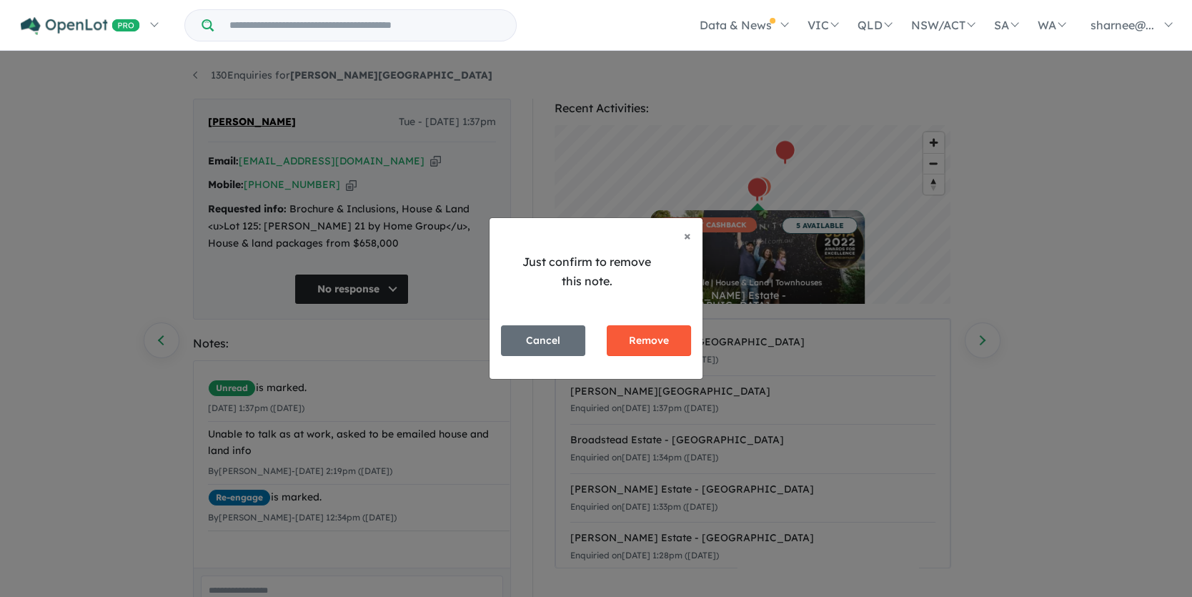
click at [623, 346] on button "Remove" at bounding box center [649, 340] width 84 height 31
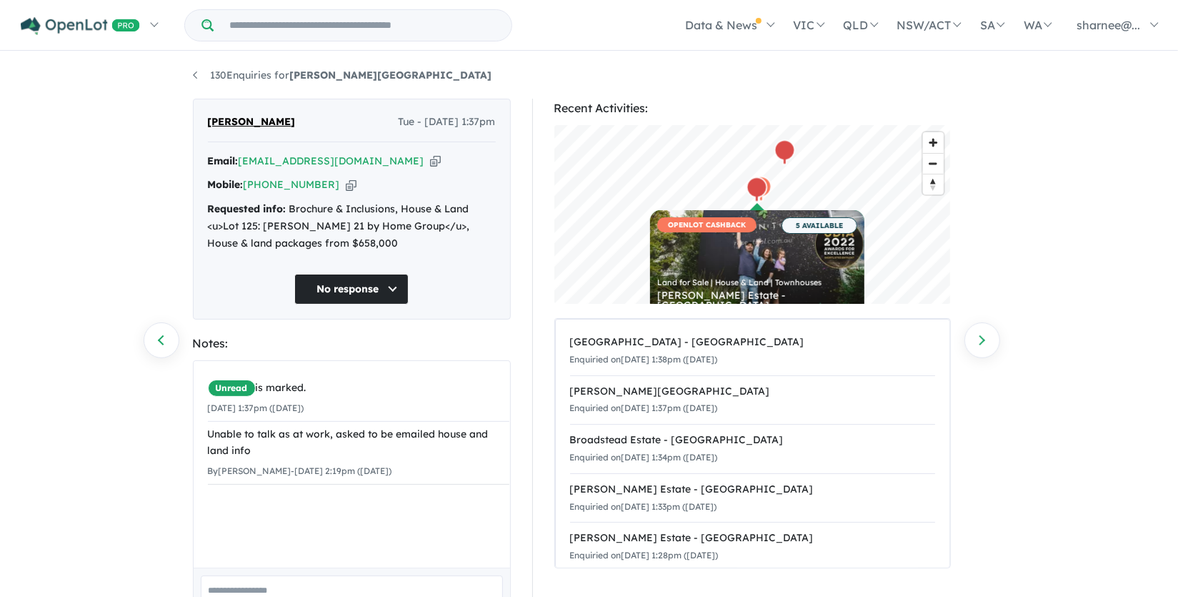
click at [392, 287] on button "No response" at bounding box center [351, 289] width 114 height 31
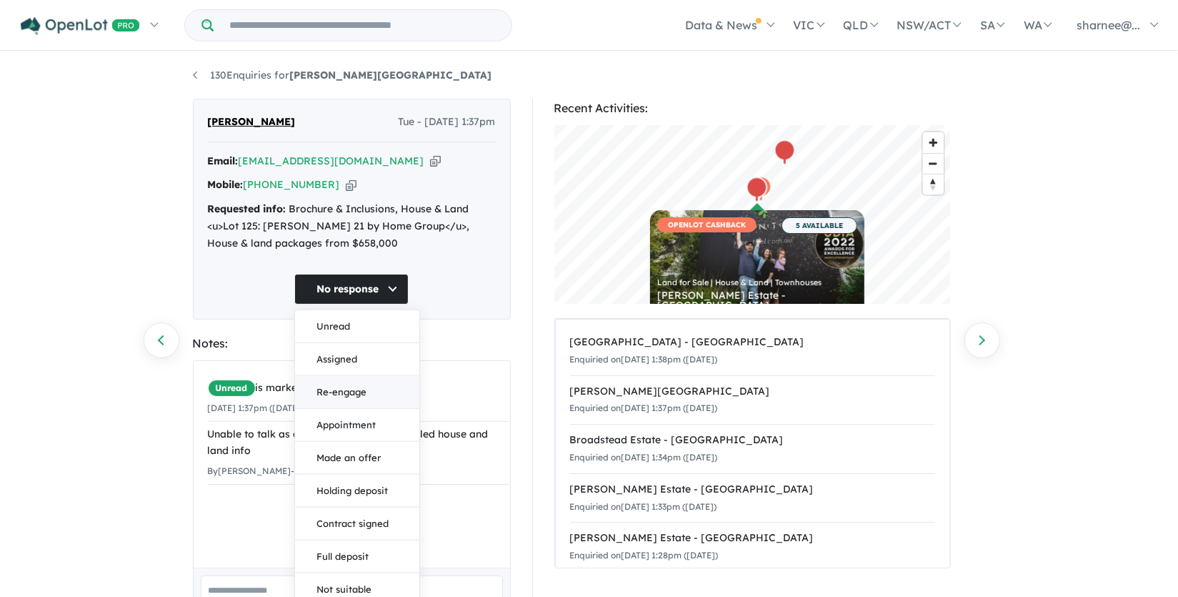
click at [365, 394] on button "Re-engage" at bounding box center [357, 391] width 124 height 33
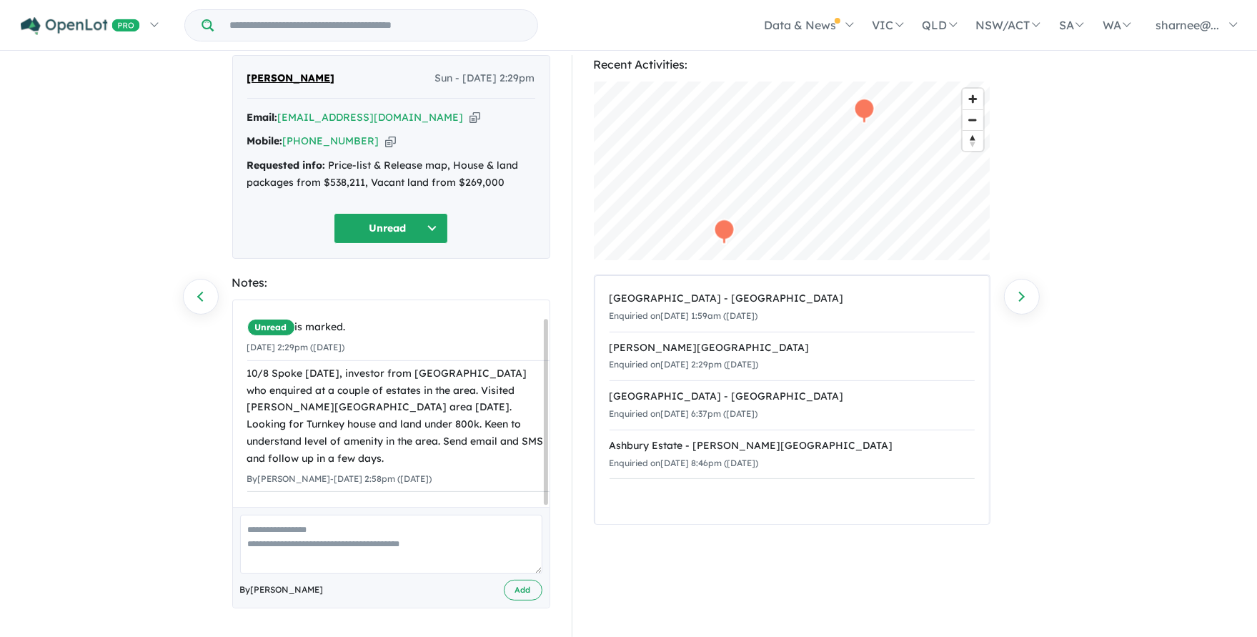
scroll to position [49, 0]
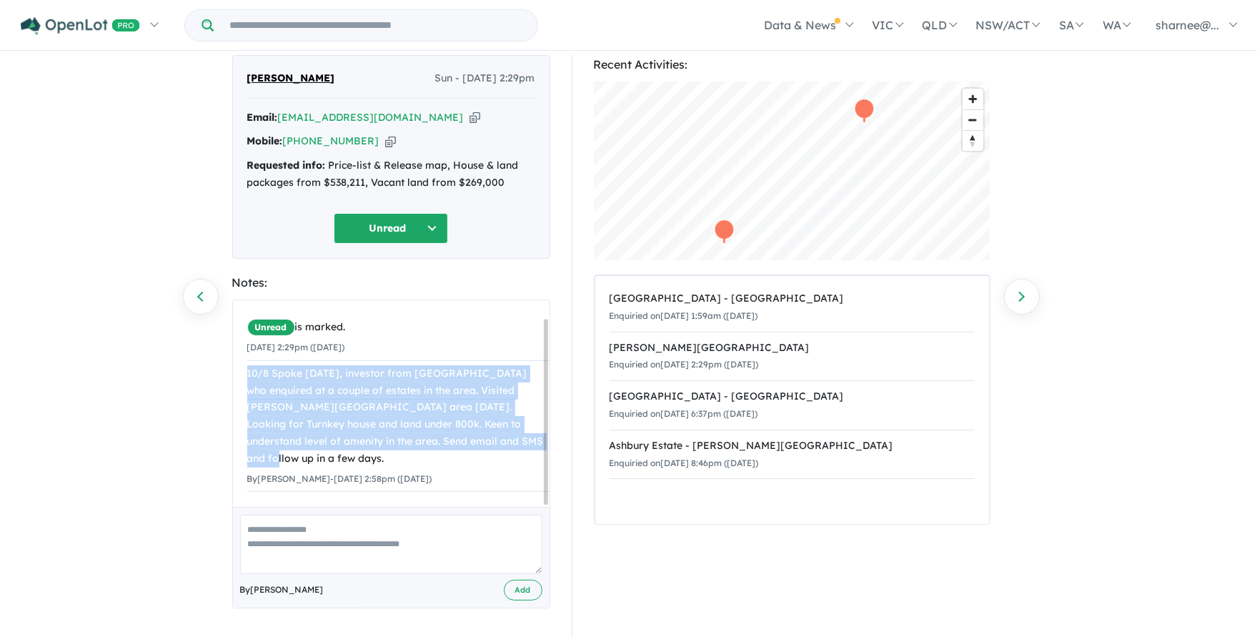
drag, startPoint x: 477, startPoint y: 446, endPoint x: 236, endPoint y: 359, distance: 256.1
click at [236, 359] on div "Unread is marked. [DATE] 2:29pm ([DATE]) 10/8 Spoke [DATE], investor from [GEOG…" at bounding box center [398, 403] width 331 height 206
copy div "10/8 Spoke [DATE], investor from [GEOGRAPHIC_DATA] who enquired at a couple of …"
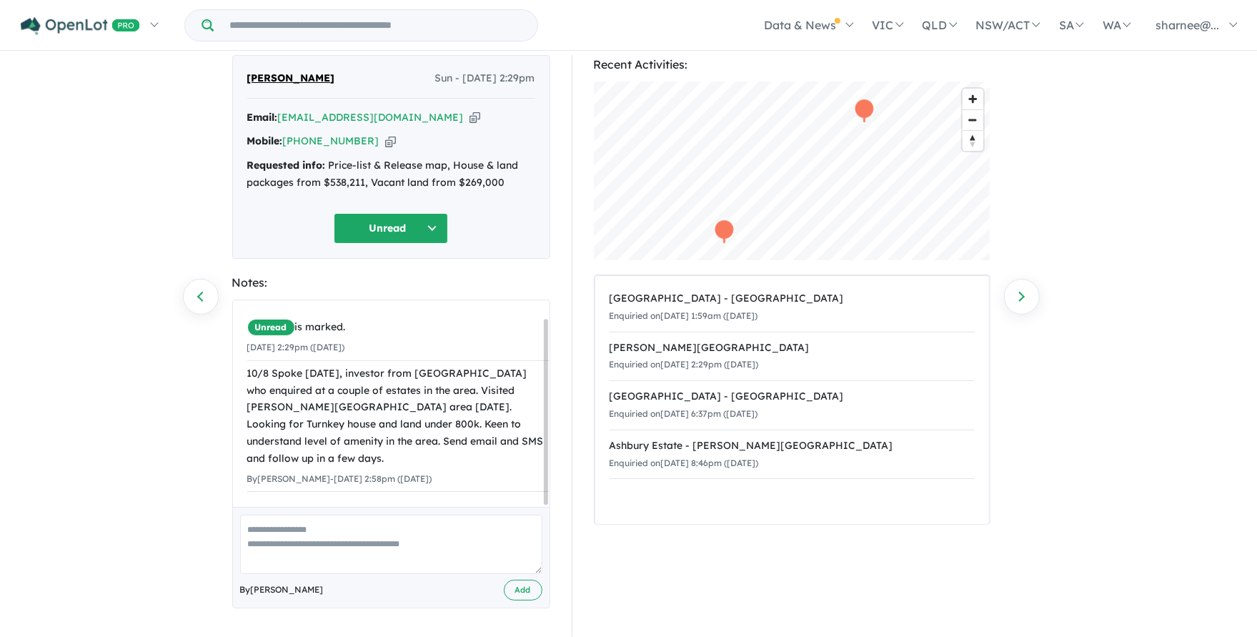
click at [502, 339] on div "[DATE] 2:29pm ([DATE])" at bounding box center [398, 347] width 302 height 17
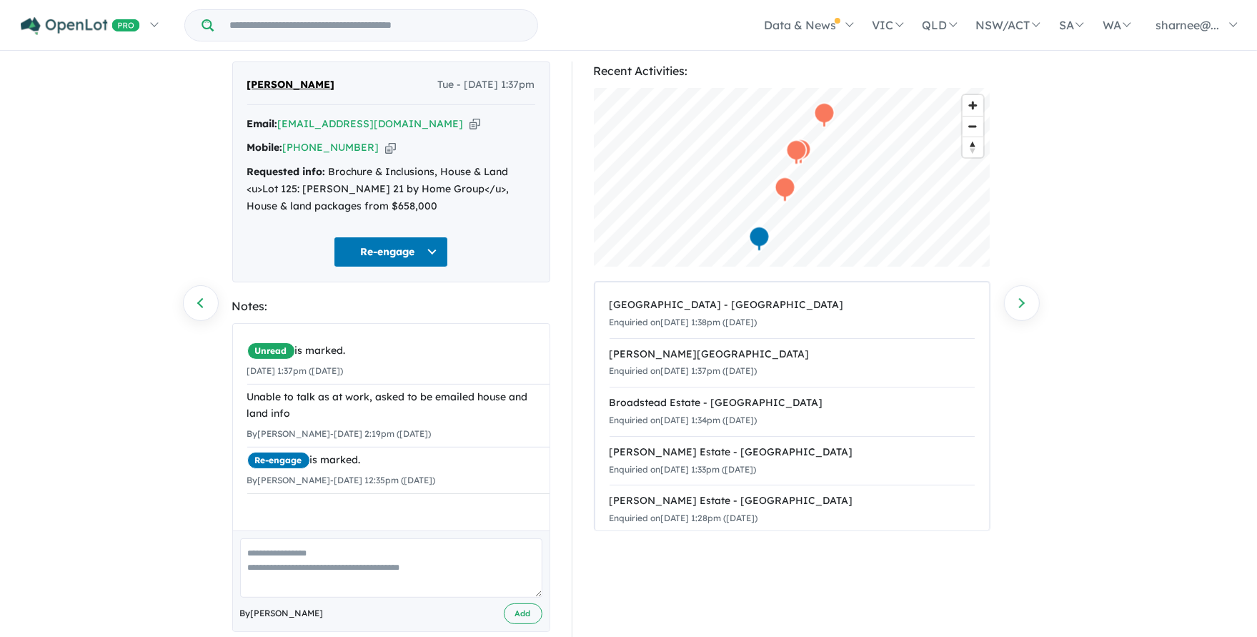
scroll to position [66, 0]
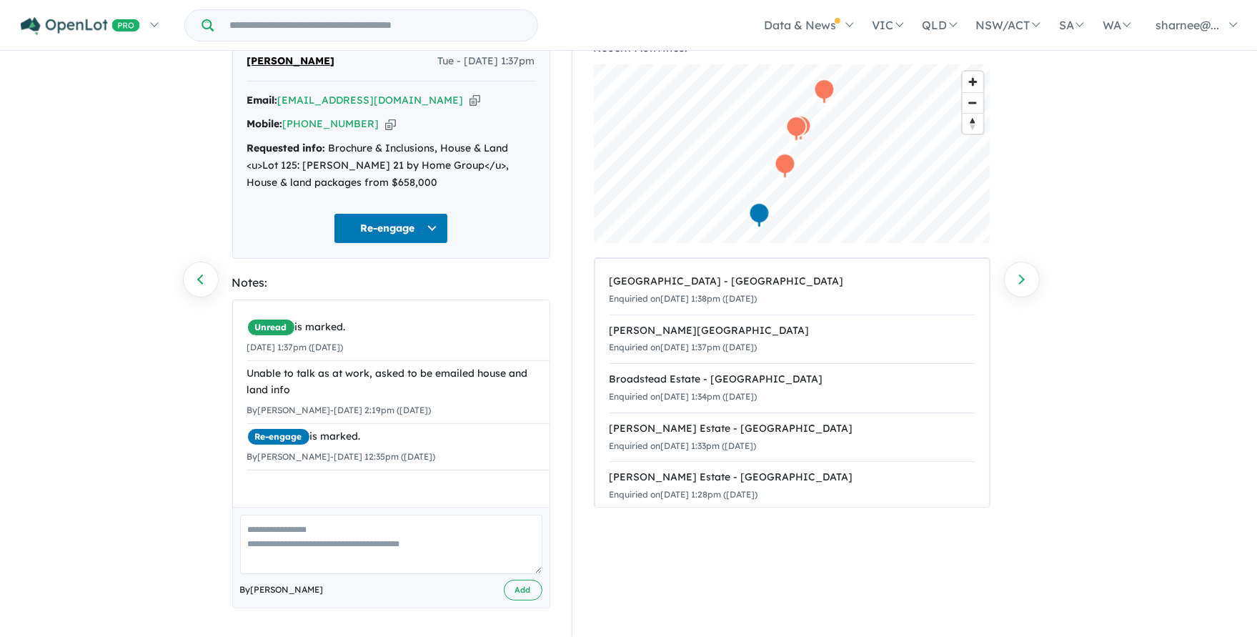
click at [291, 537] on textarea at bounding box center [391, 544] width 302 height 59
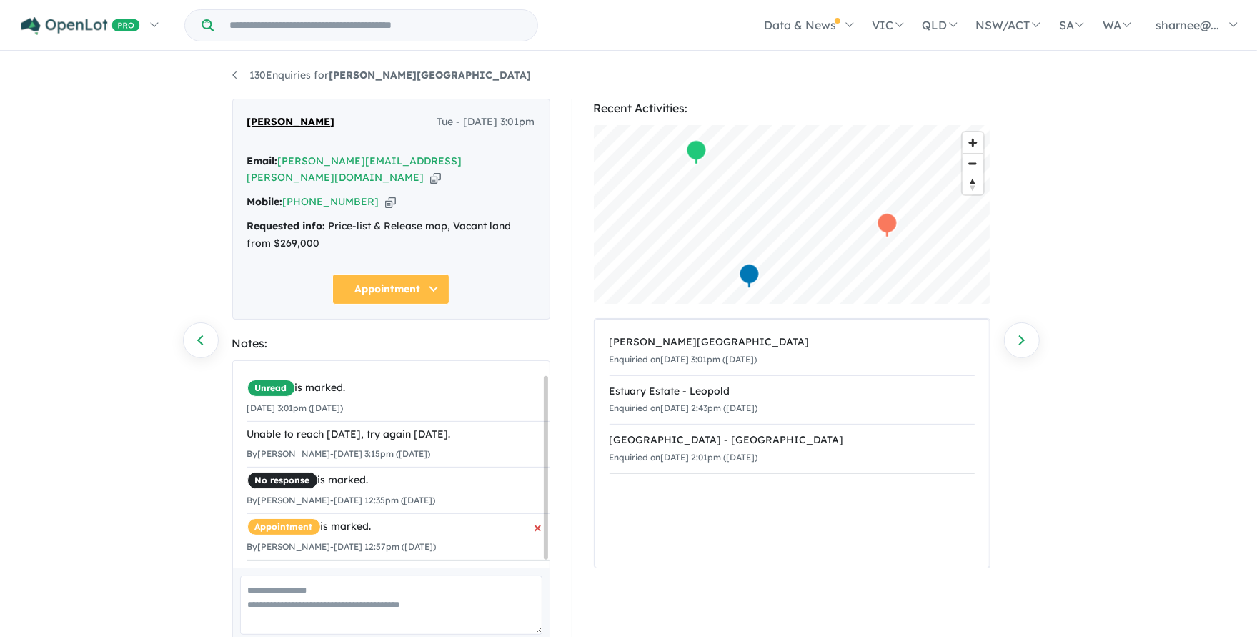
scroll to position [22, 0]
click at [535, 514] on span "×" at bounding box center [539, 527] width 8 height 26
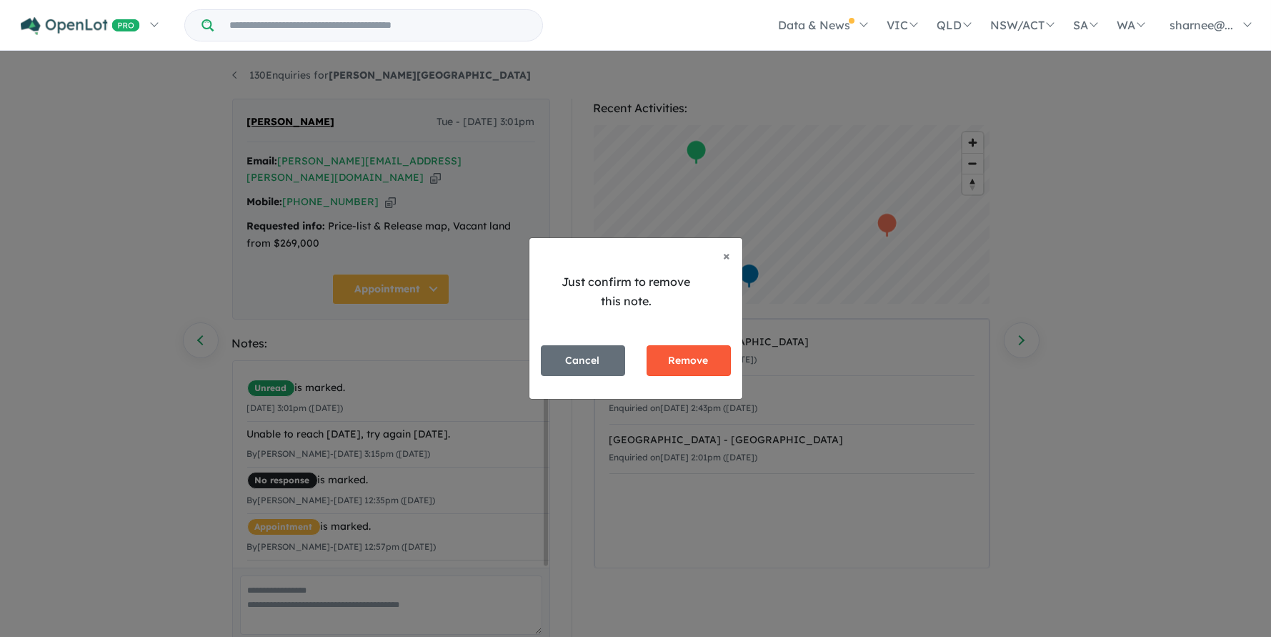
click at [668, 356] on button "Remove" at bounding box center [689, 360] width 84 height 31
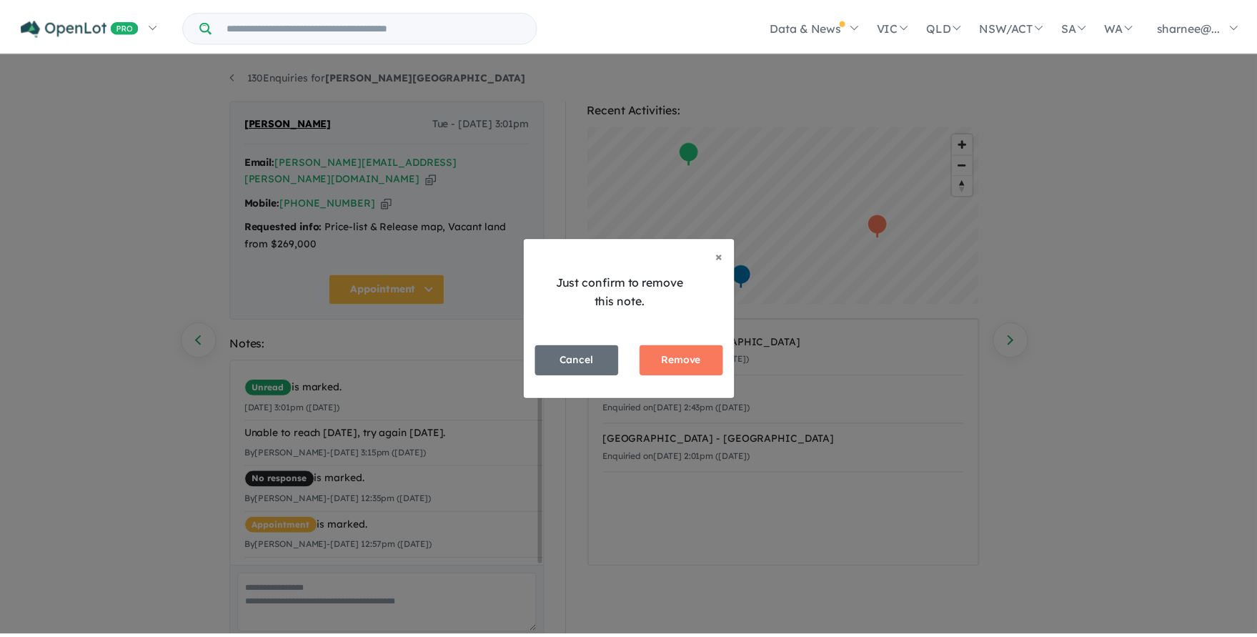
scroll to position [0, 0]
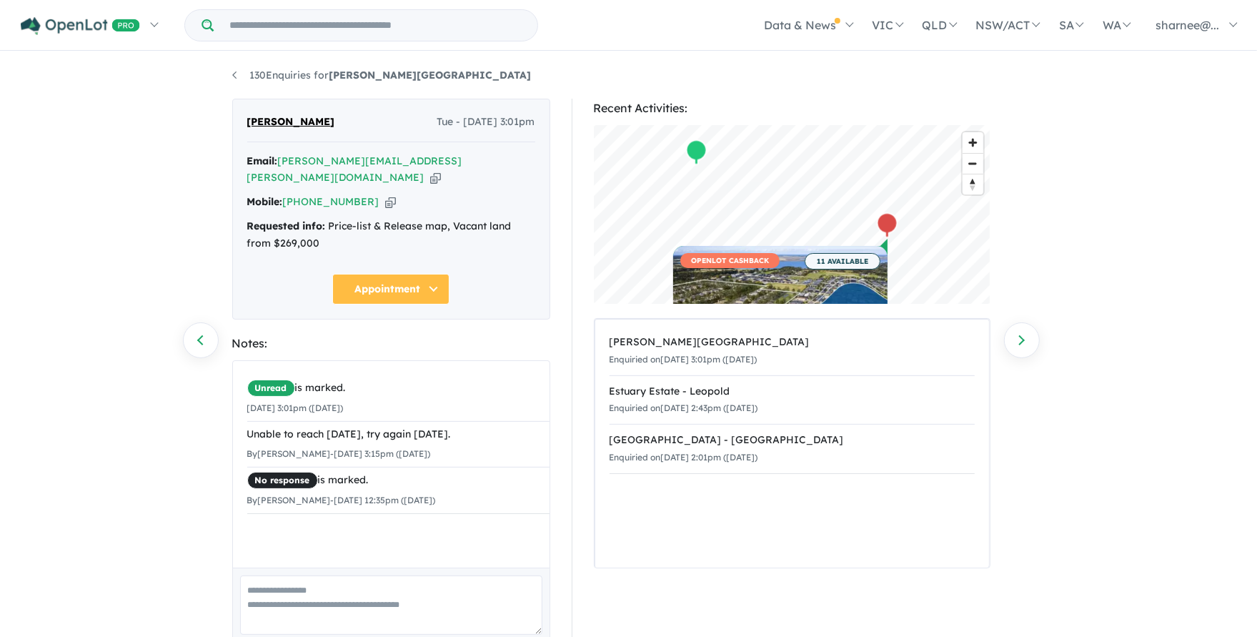
click at [434, 274] on button "Appointment" at bounding box center [390, 289] width 117 height 31
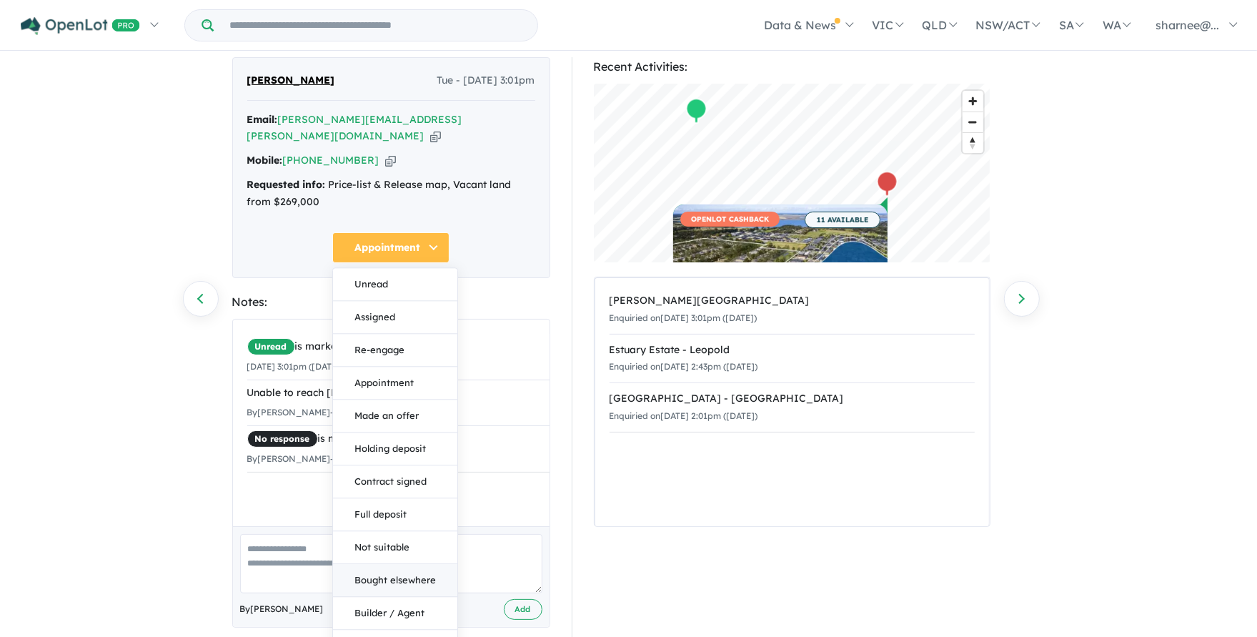
scroll to position [80, 0]
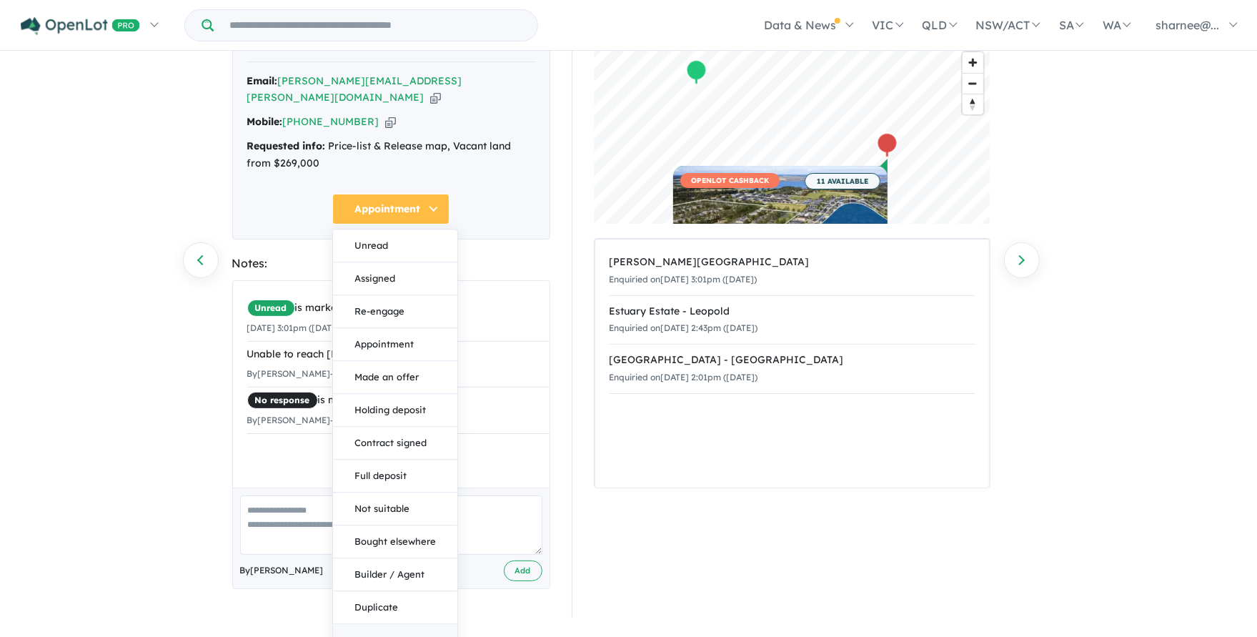
click at [386, 624] on button "No response" at bounding box center [395, 640] width 124 height 32
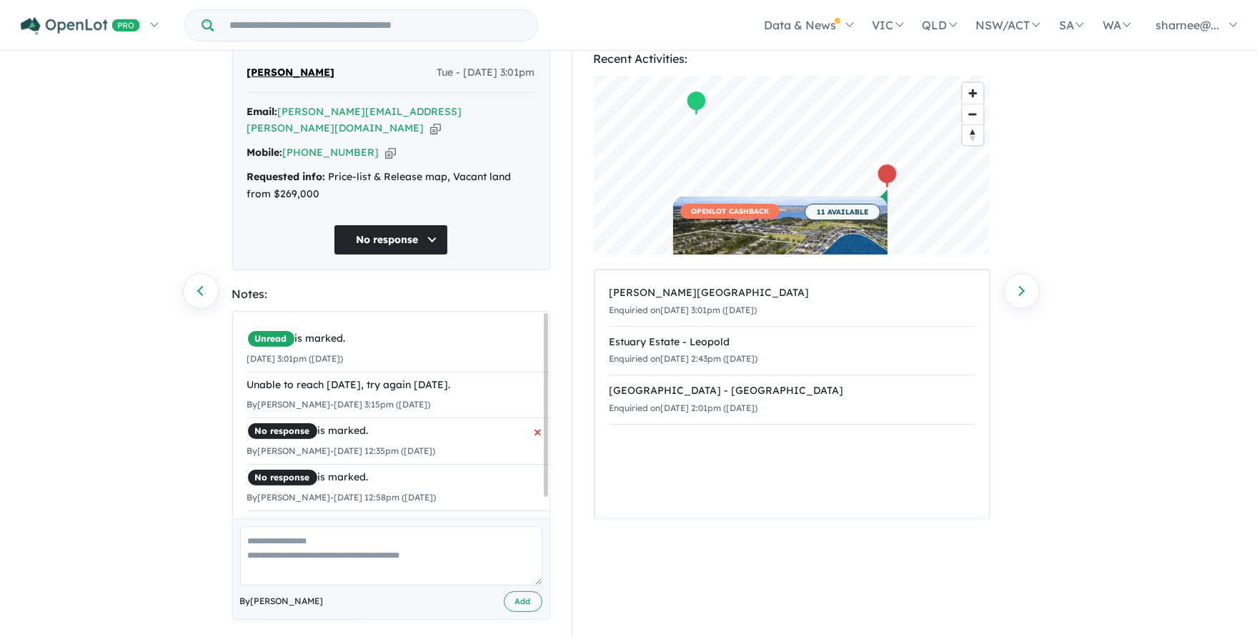
click at [535, 424] on span "×" at bounding box center [539, 431] width 8 height 26
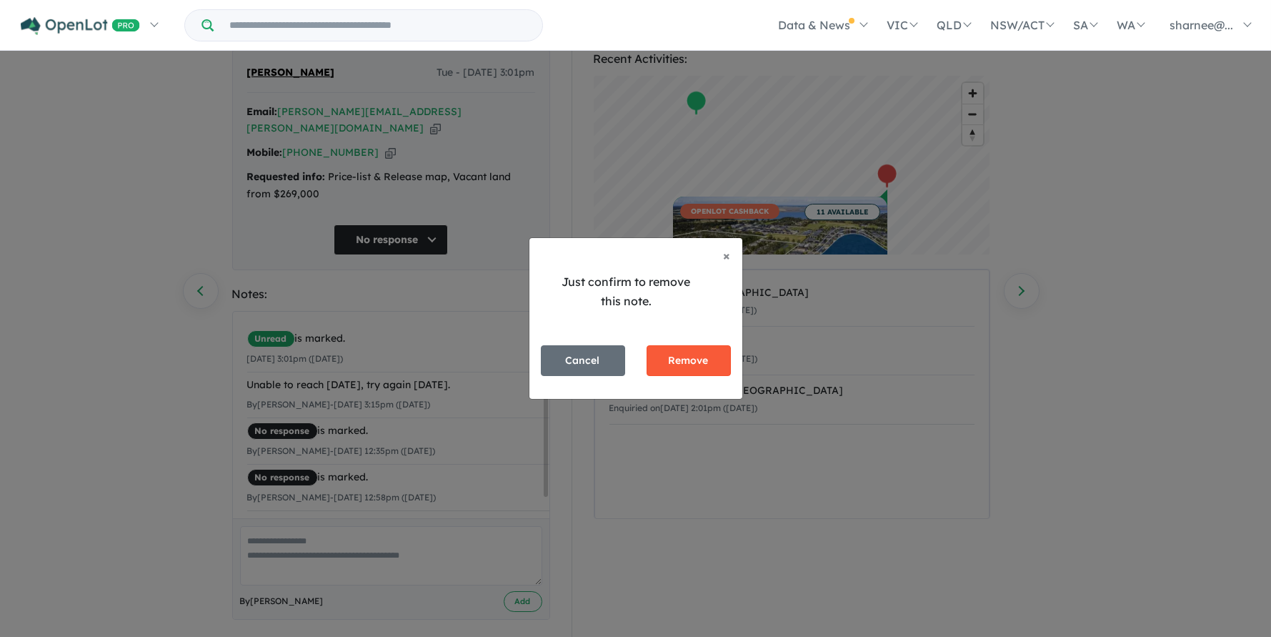
click at [675, 364] on button "Remove" at bounding box center [689, 360] width 84 height 31
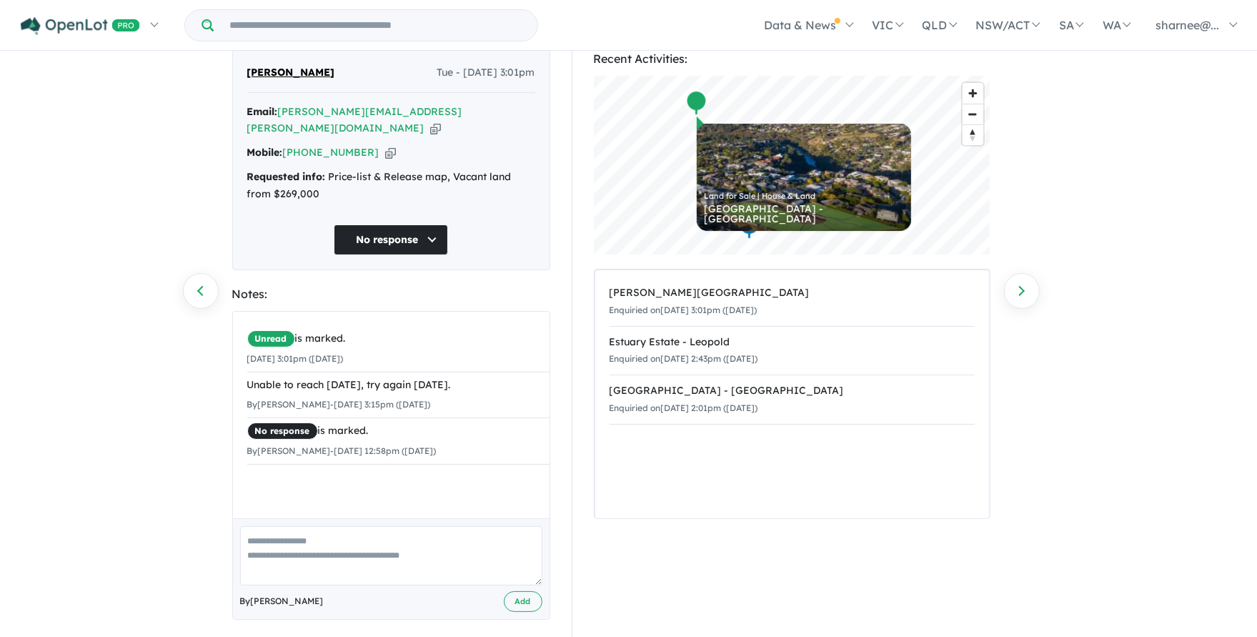
scroll to position [47, 0]
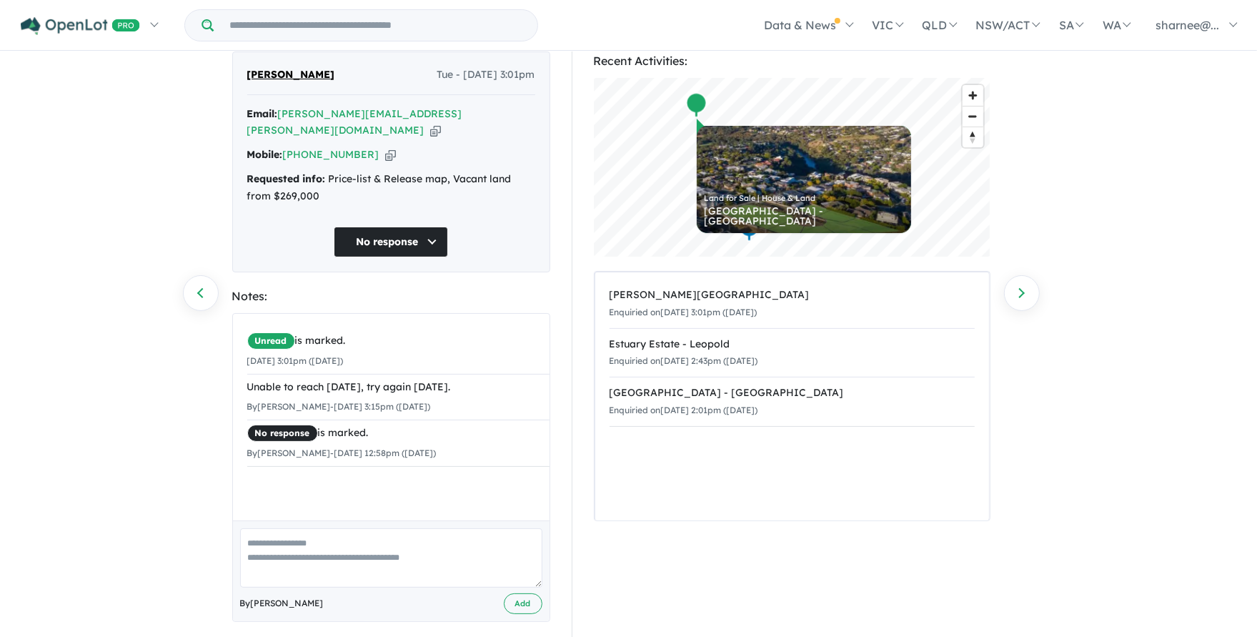
click at [154, 560] on div "130 Enquiries for [PERSON_NAME][GEOGRAPHIC_DATA] Previous enquiry Next enquiry …" at bounding box center [628, 298] width 1257 height 584
click at [345, 530] on textarea at bounding box center [391, 557] width 302 height 59
type textarea "*"
click at [267, 528] on textarea "*******" at bounding box center [391, 557] width 302 height 59
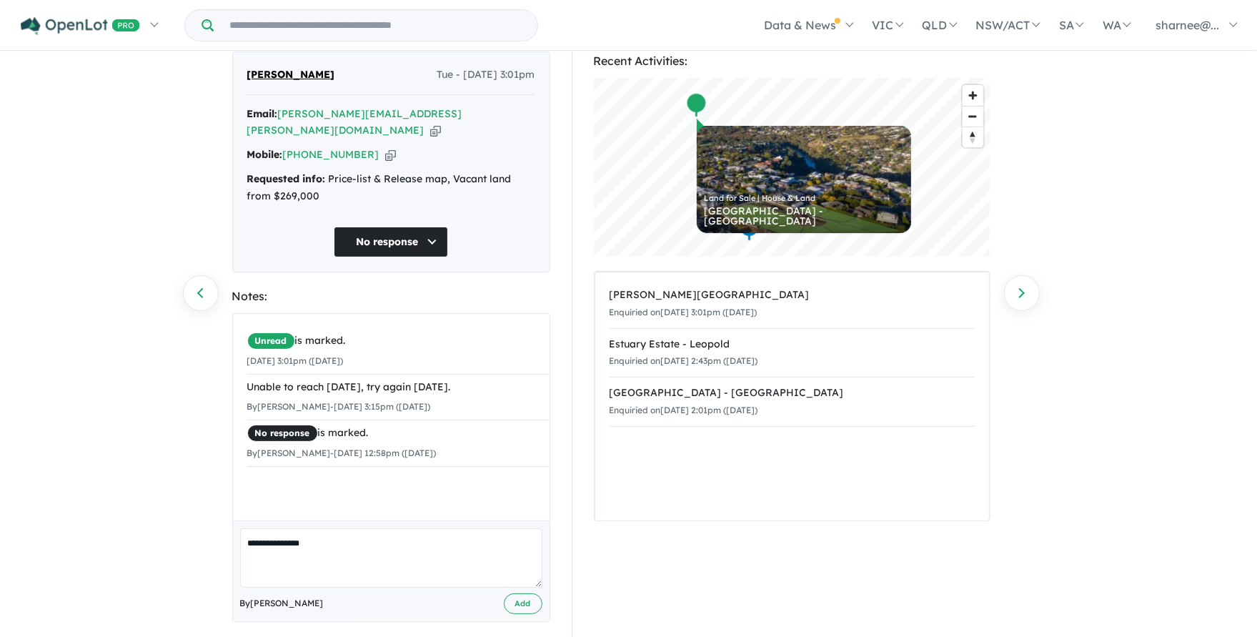
drag, startPoint x: 297, startPoint y: 524, endPoint x: 185, endPoint y: 528, distance: 112.3
click at [191, 528] on div "**********" at bounding box center [628, 298] width 1257 height 584
click at [284, 528] on textarea "**********" at bounding box center [391, 557] width 302 height 59
click at [384, 528] on textarea "**********" at bounding box center [391, 557] width 302 height 59
type textarea "*"
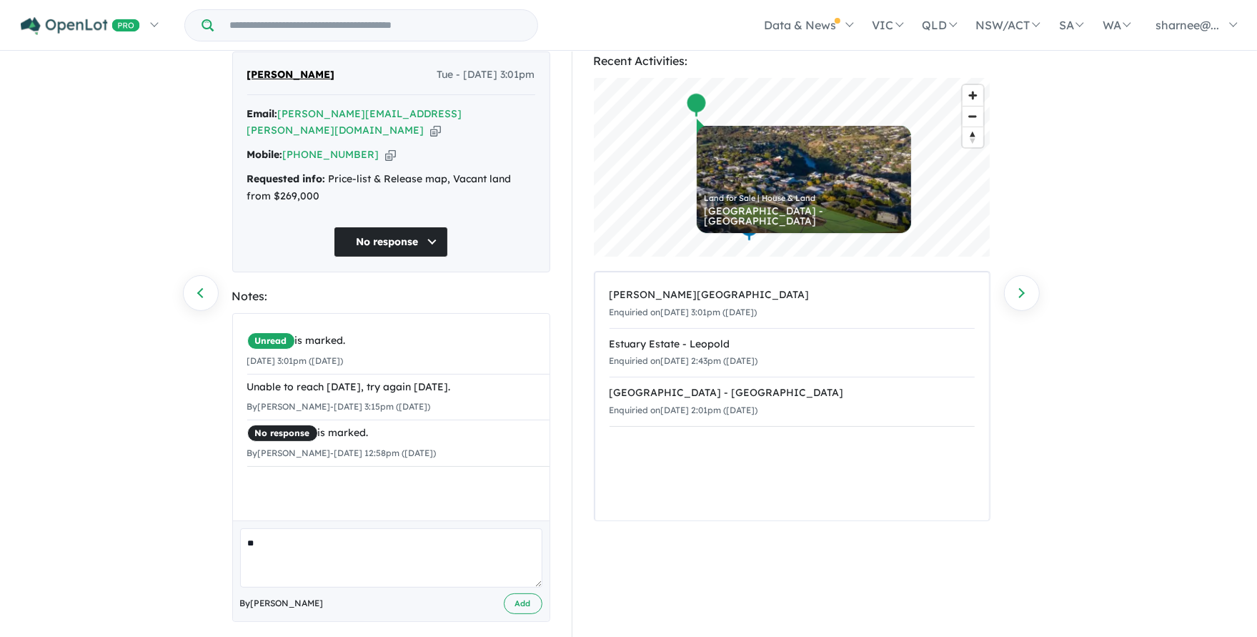
type textarea "*"
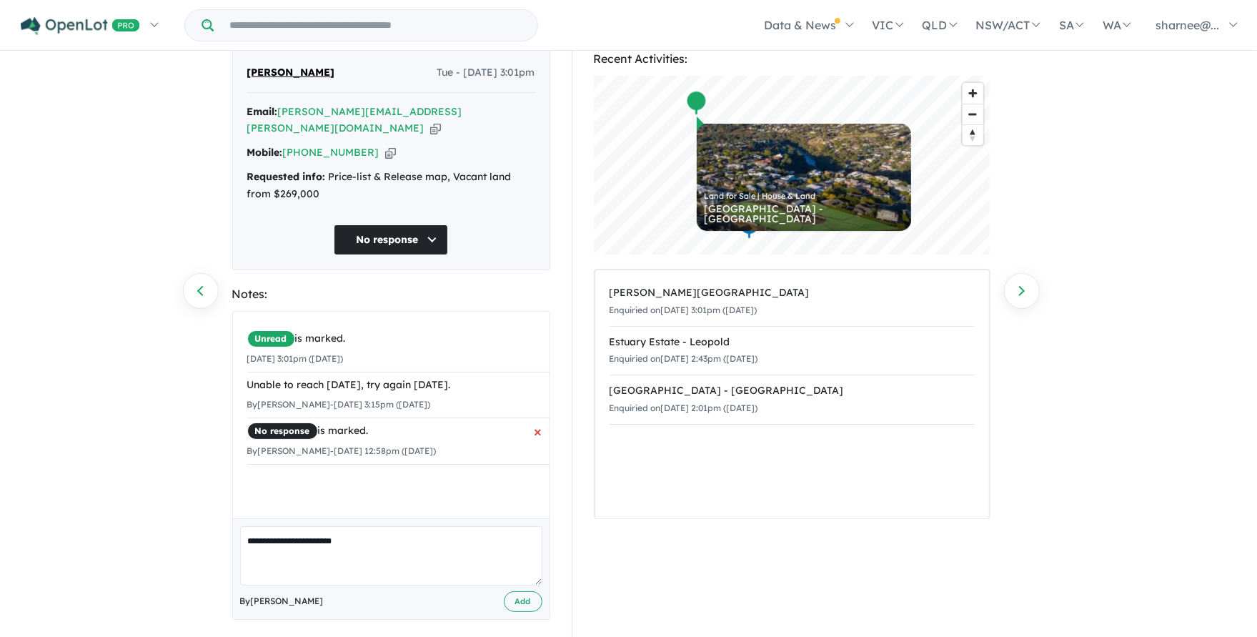
type textarea "**********"
